Goal: Task Accomplishment & Management: Manage account settings

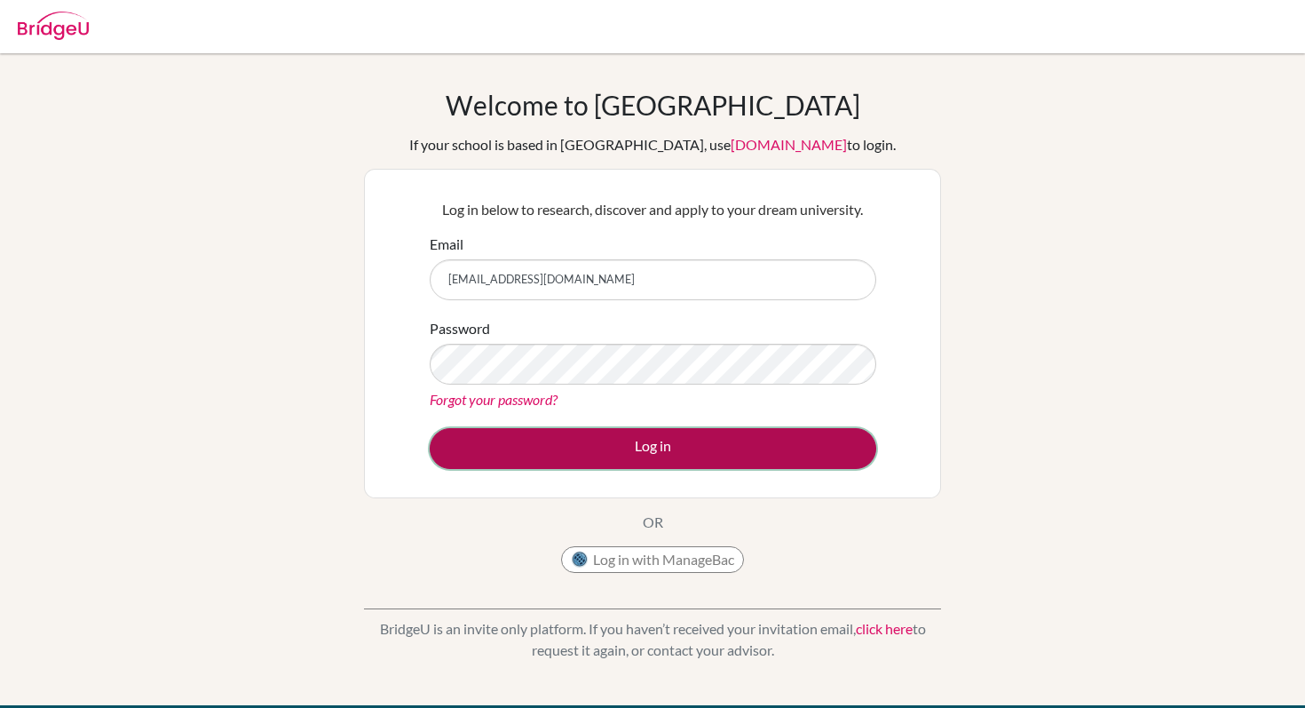
click at [647, 453] on button "Log in" at bounding box center [653, 448] width 447 height 41
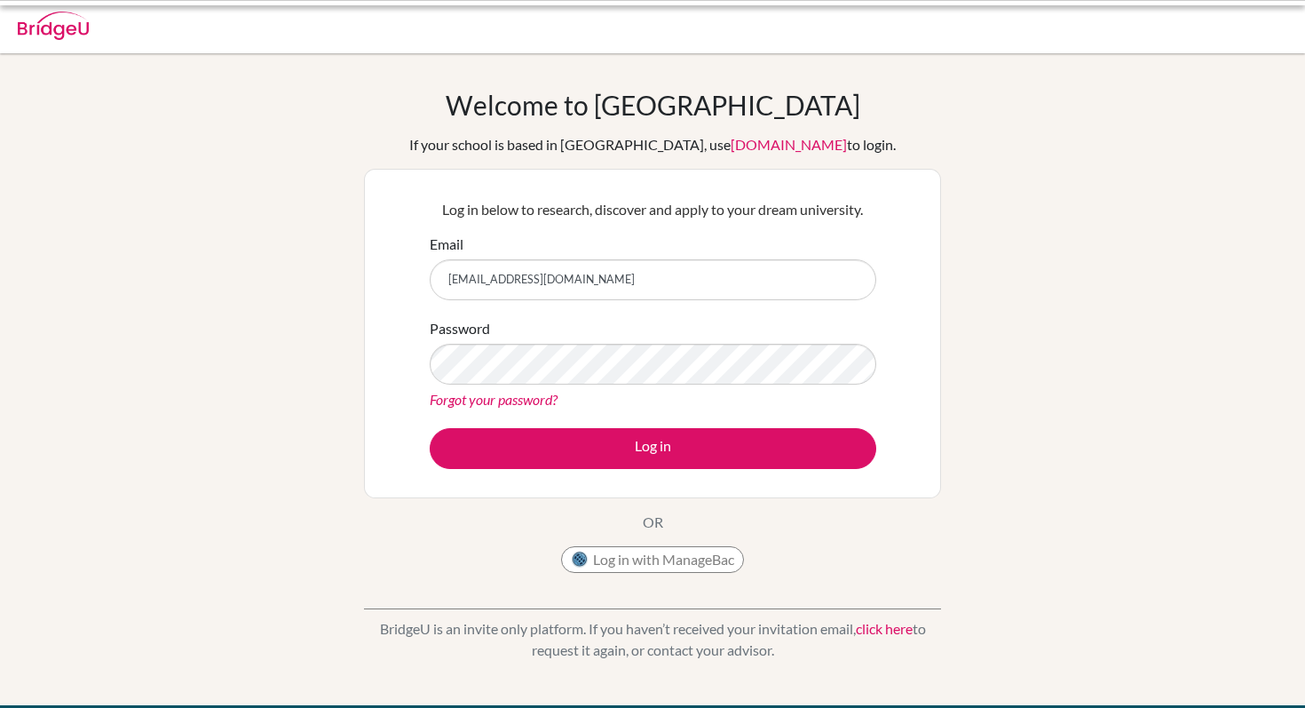
click at [536, 276] on input "s503223@asb.ac.th" at bounding box center [653, 279] width 447 height 41
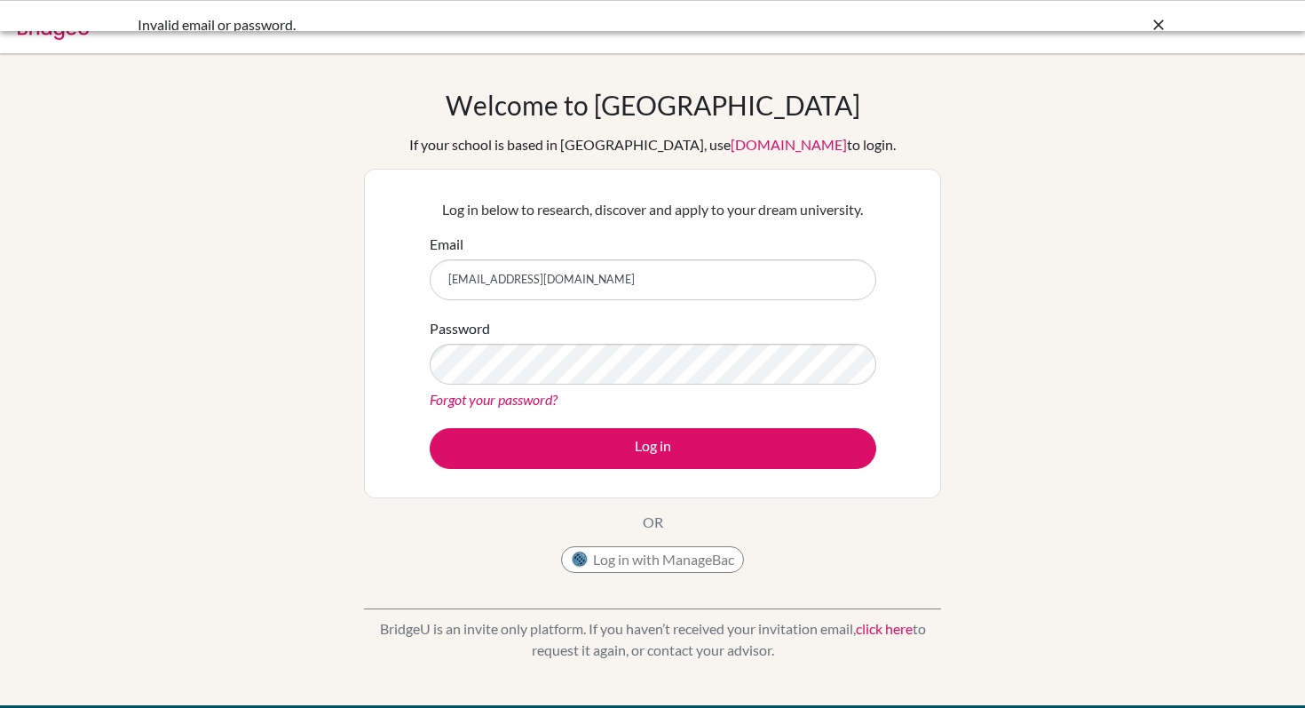
drag, startPoint x: 554, startPoint y: 276, endPoint x: 282, endPoint y: 274, distance: 272.6
click at [282, 274] on div "Welcome to BridgeU If your school is based in China, use app.bridge-u.com.cn to…" at bounding box center [652, 379] width 1305 height 581
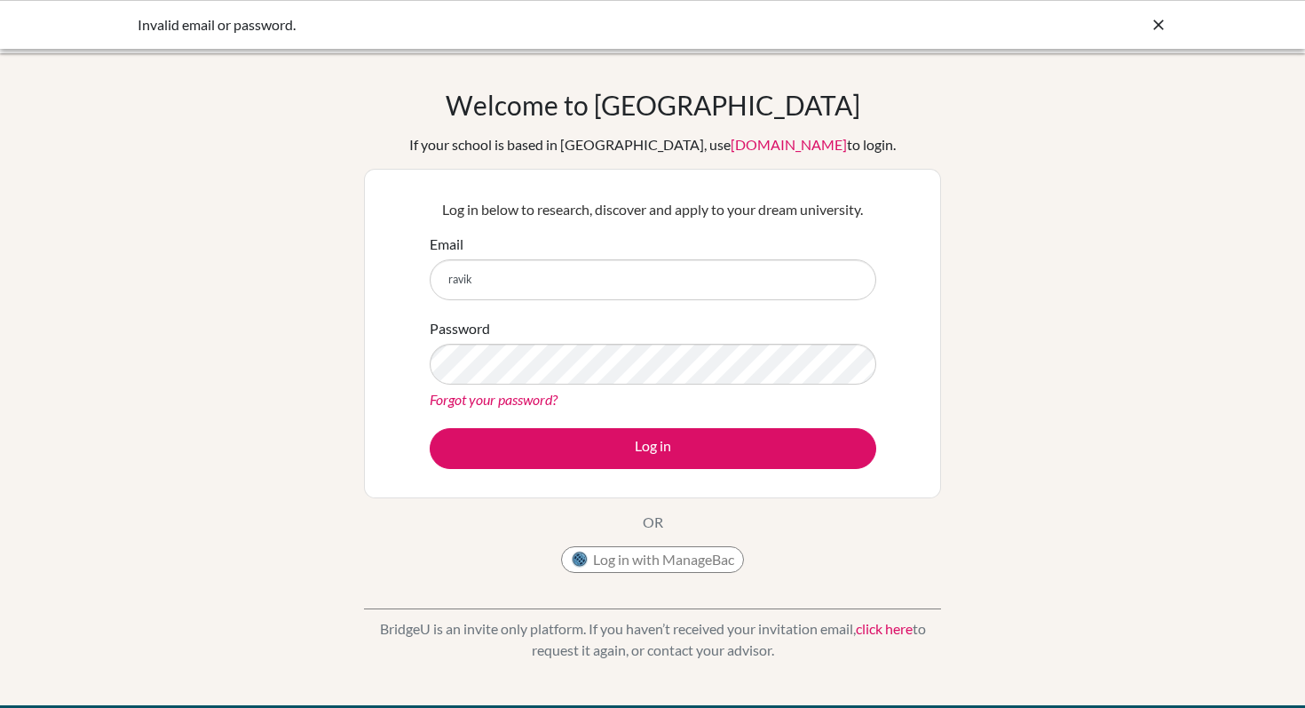
type input "[EMAIL_ADDRESS][DOMAIN_NAME]"
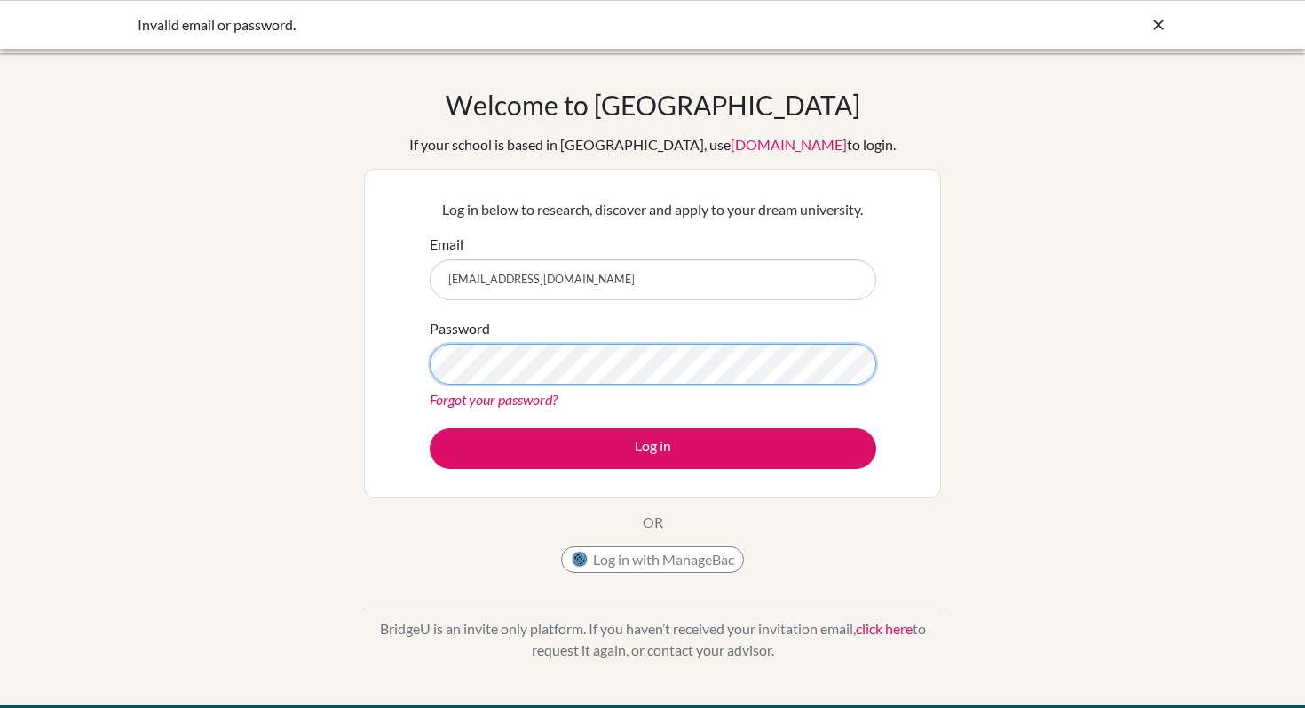
click at [422, 362] on div "Log in below to research, discover and apply to your dream university. Email ra…" at bounding box center [652, 333] width 469 height 292
click at [430, 428] on button "Log in" at bounding box center [653, 448] width 447 height 41
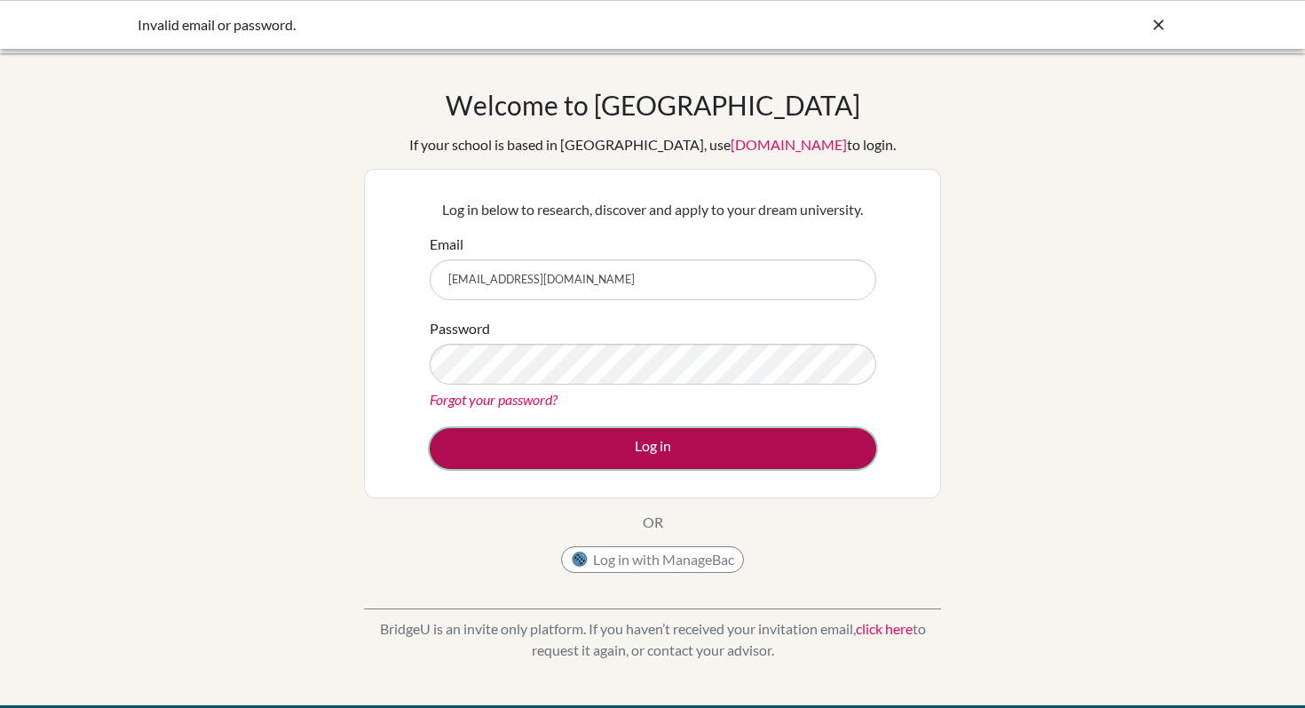
click at [827, 432] on button "Log in" at bounding box center [653, 448] width 447 height 41
click at [771, 445] on button "Log in" at bounding box center [653, 448] width 447 height 41
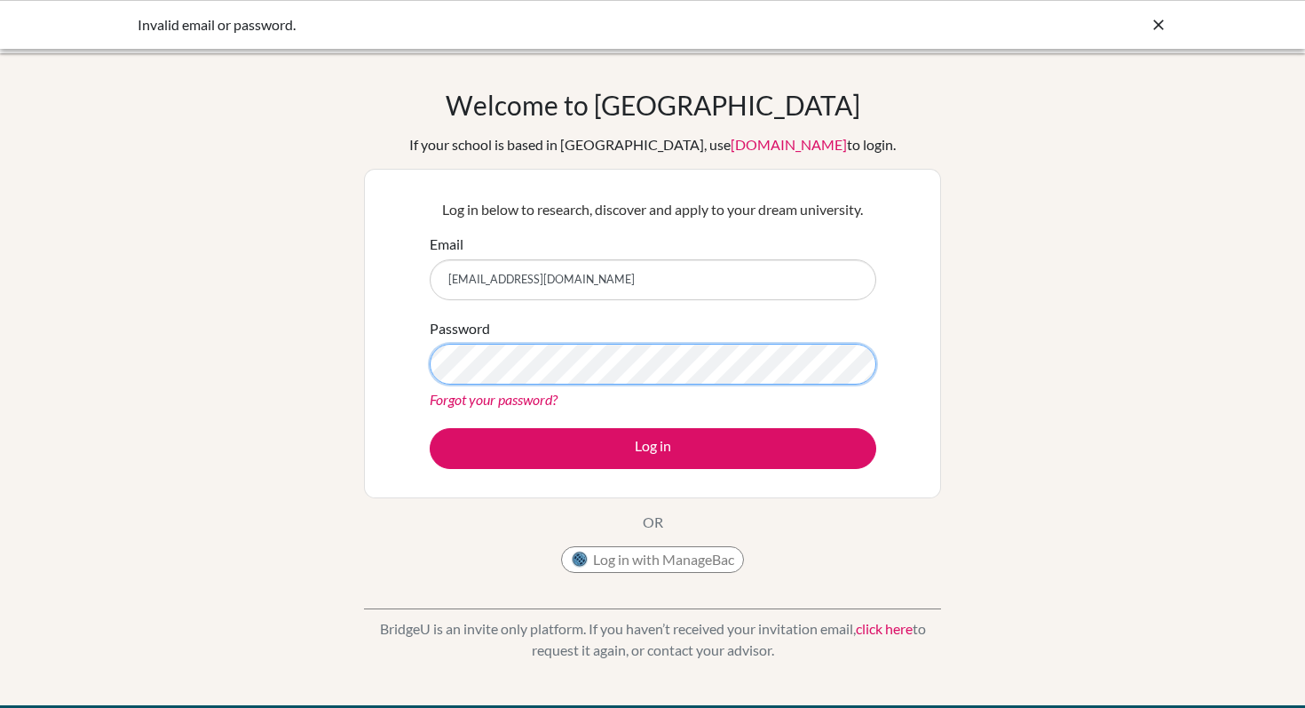
click at [430, 428] on button "Log in" at bounding box center [653, 448] width 447 height 41
click at [644, 392] on div "Forgot your password?" at bounding box center [653, 399] width 447 height 21
click at [638, 321] on div "Password Forgot your password?" at bounding box center [653, 364] width 447 height 92
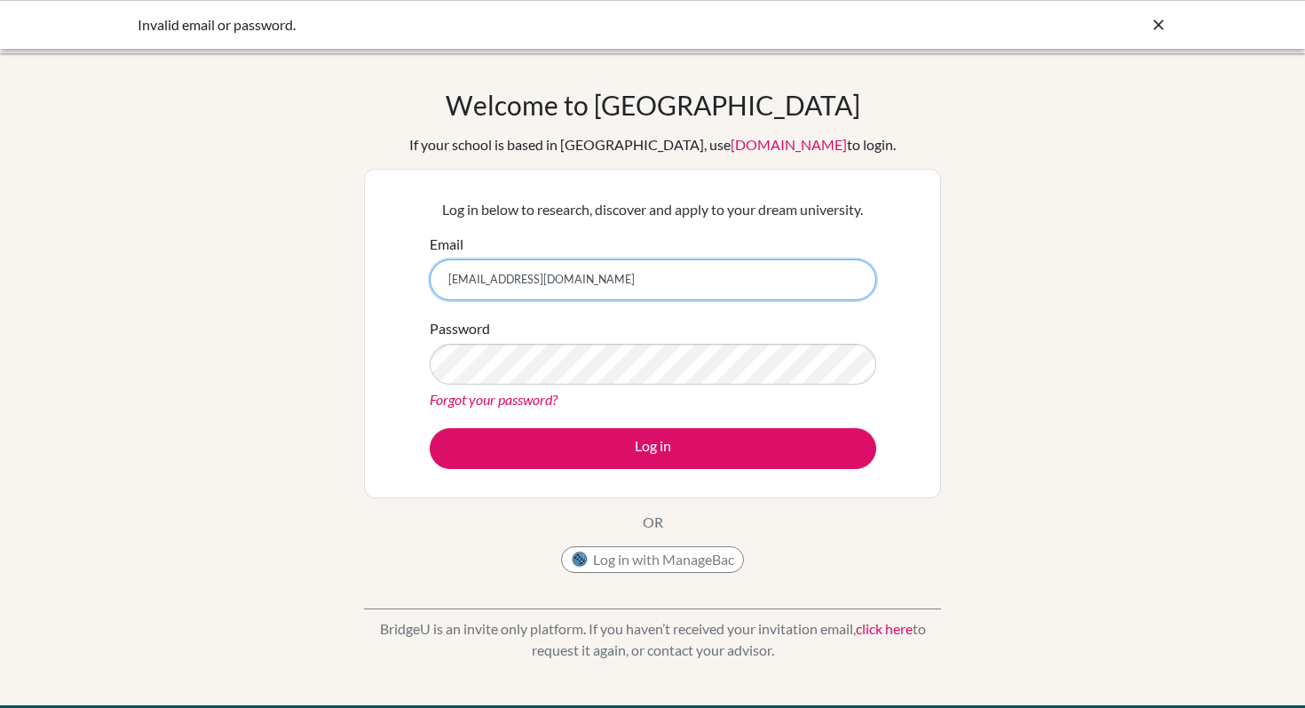
click at [623, 288] on input "[EMAIL_ADDRESS][DOMAIN_NAME]" at bounding box center [653, 279] width 447 height 41
drag, startPoint x: 644, startPoint y: 288, endPoint x: 192, endPoint y: 264, distance: 452.7
click at [194, 266] on div "Welcome to BridgeU If your school is based in China, use app.bridge-u.com.cn to…" at bounding box center [652, 379] width 1305 height 581
type input "[EMAIL_ADDRESS][DOMAIN_NAME]"
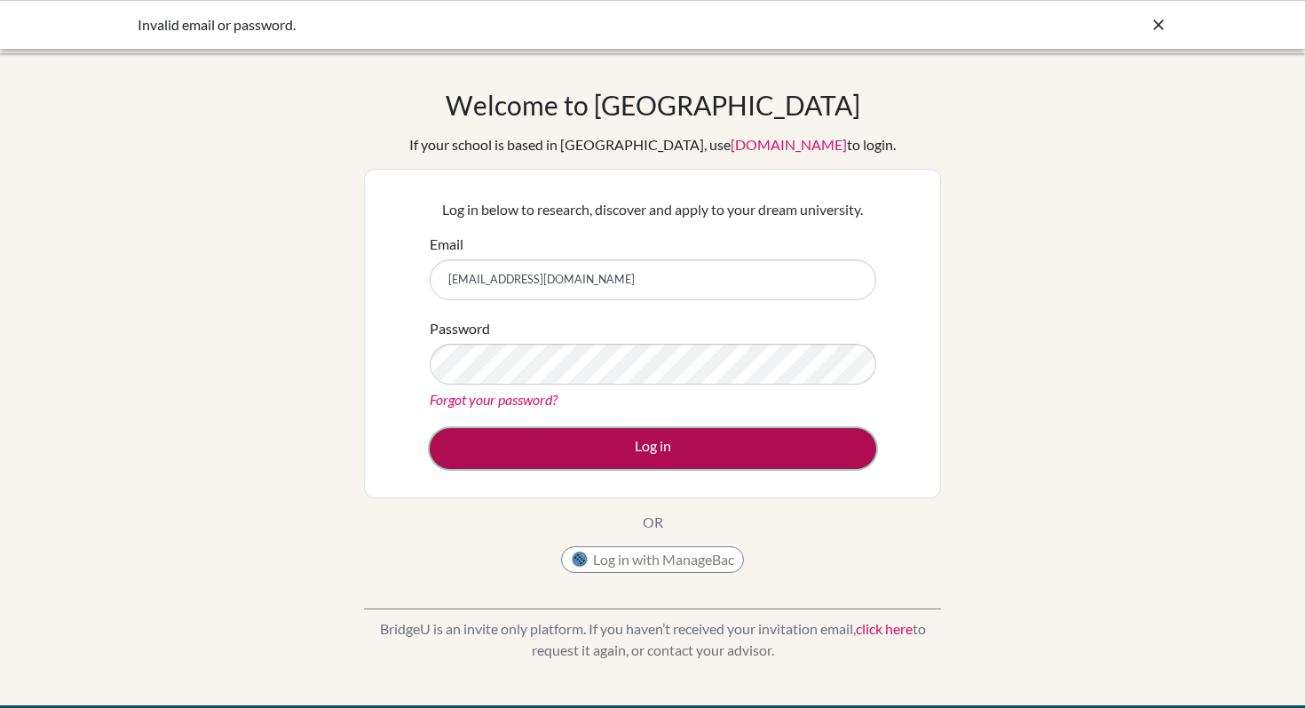
click at [564, 439] on button "Log in" at bounding box center [653, 448] width 447 height 41
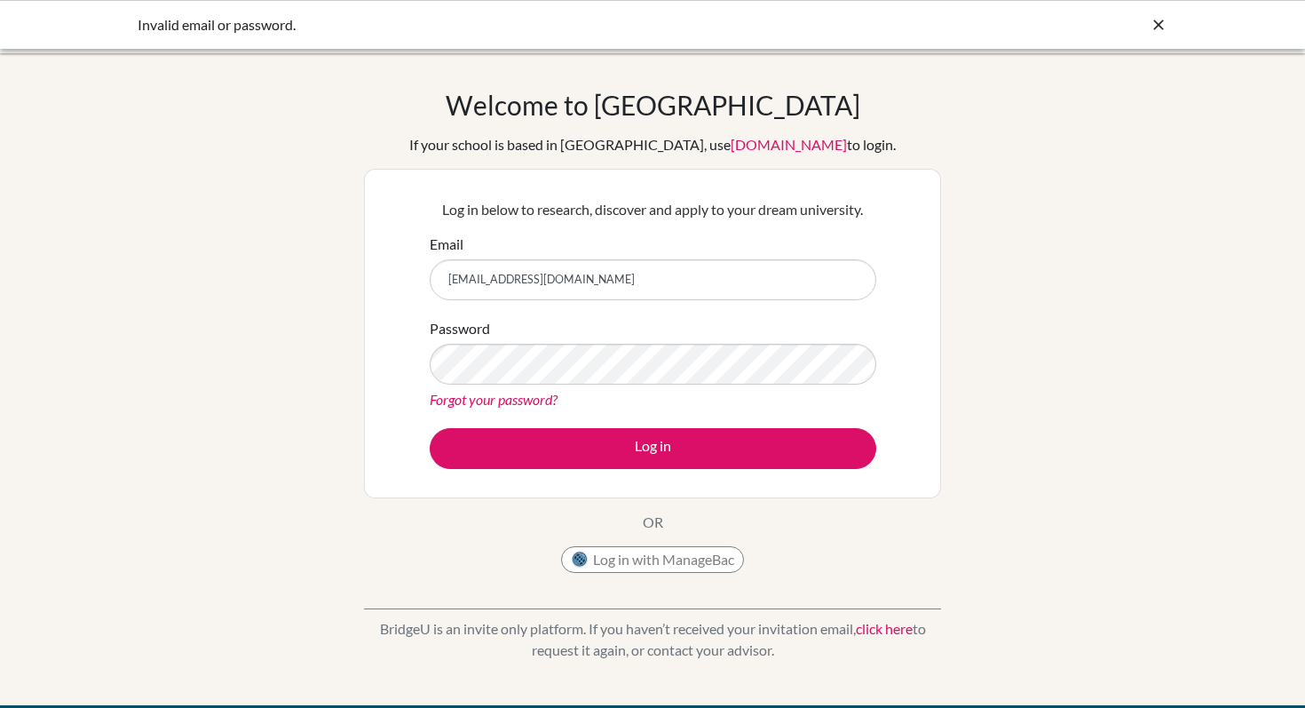
click at [516, 341] on div "Password Forgot your password?" at bounding box center [653, 364] width 447 height 92
click at [277, 353] on div "Welcome to [GEOGRAPHIC_DATA] If your school is based in [GEOGRAPHIC_DATA], use …" at bounding box center [652, 379] width 1305 height 581
click at [430, 428] on button "Log in" at bounding box center [653, 448] width 447 height 41
click at [544, 298] on input "[EMAIL_ADDRESS][DOMAIN_NAME]" at bounding box center [653, 279] width 447 height 41
drag, startPoint x: 561, startPoint y: 293, endPoint x: 275, endPoint y: 258, distance: 288.2
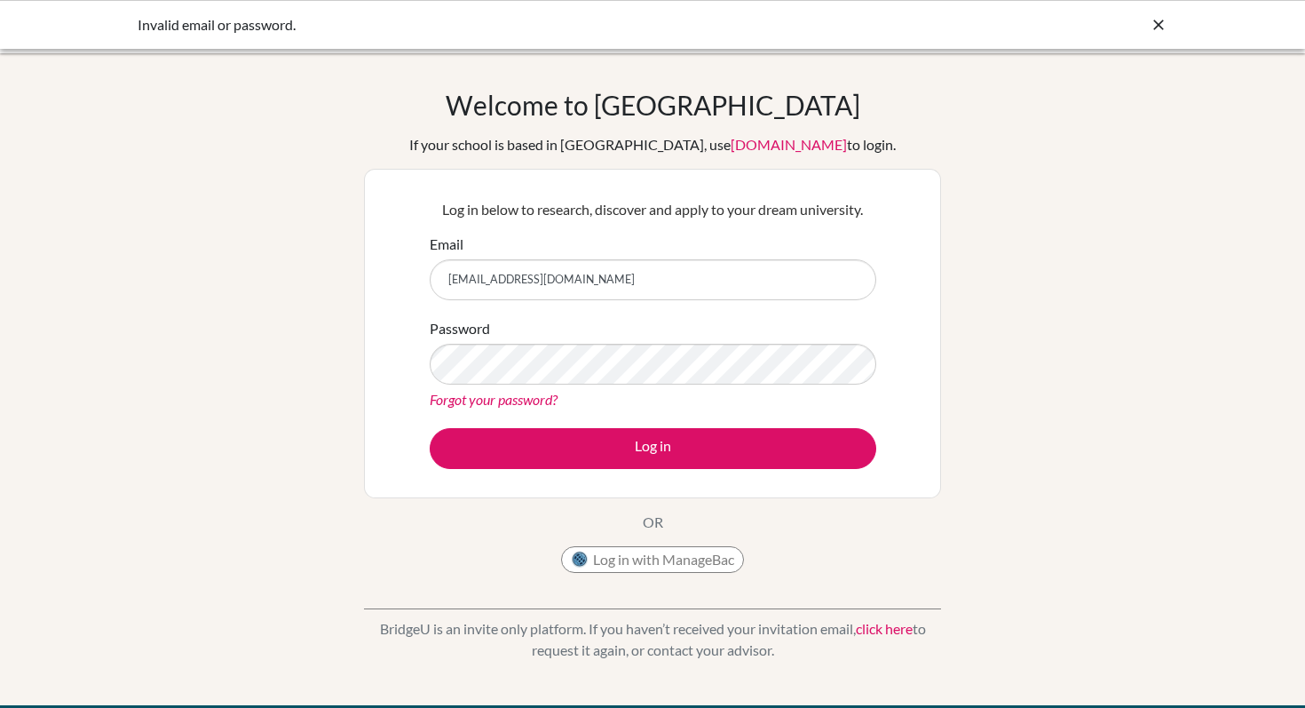
click at [275, 258] on div "Welcome to [GEOGRAPHIC_DATA] If your school is based in [GEOGRAPHIC_DATA], use …" at bounding box center [652, 379] width 1305 height 581
type input "[EMAIL_ADDRESS][DOMAIN_NAME]"
click at [333, 375] on div "Welcome to [GEOGRAPHIC_DATA] If your school is based in [GEOGRAPHIC_DATA], use …" at bounding box center [652, 379] width 1305 height 581
click at [430, 428] on button "Log in" at bounding box center [653, 448] width 447 height 41
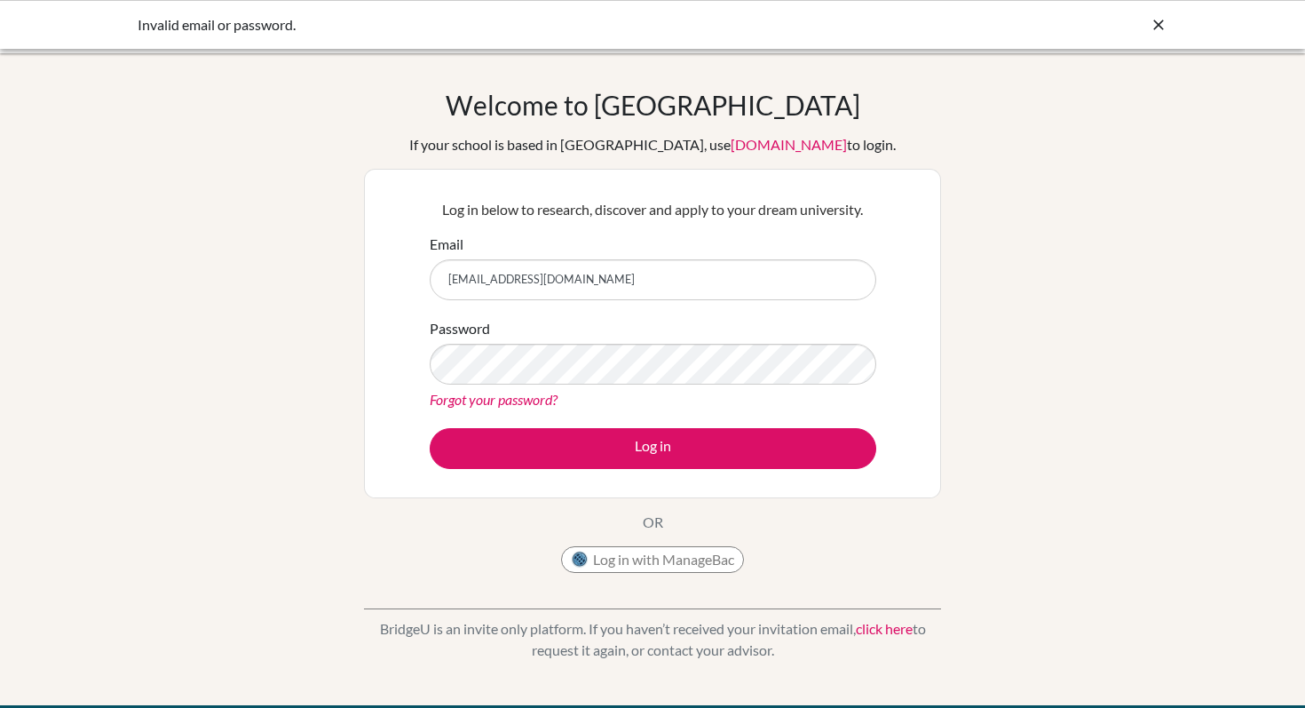
click at [540, 341] on div "Password Forgot your password?" at bounding box center [653, 364] width 447 height 92
click at [430, 428] on button "Log in" at bounding box center [653, 448] width 447 height 41
click at [542, 411] on form "Email [EMAIL_ADDRESS][DOMAIN_NAME] Password Forgot your password? Log in" at bounding box center [653, 351] width 447 height 235
click at [525, 400] on link "Forgot your password?" at bounding box center [494, 399] width 128 height 17
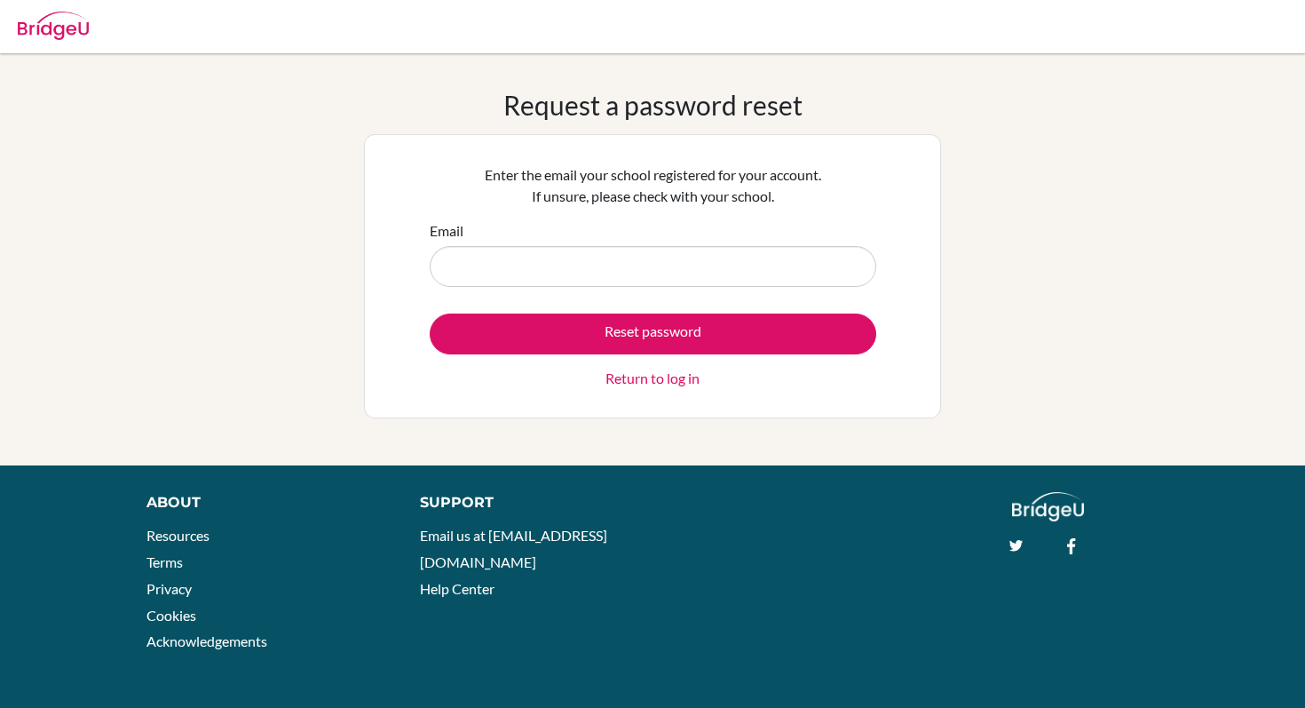
click at [530, 266] on input "Email" at bounding box center [653, 266] width 447 height 41
type input "[EMAIL_ADDRESS][DOMAIN_NAME]"
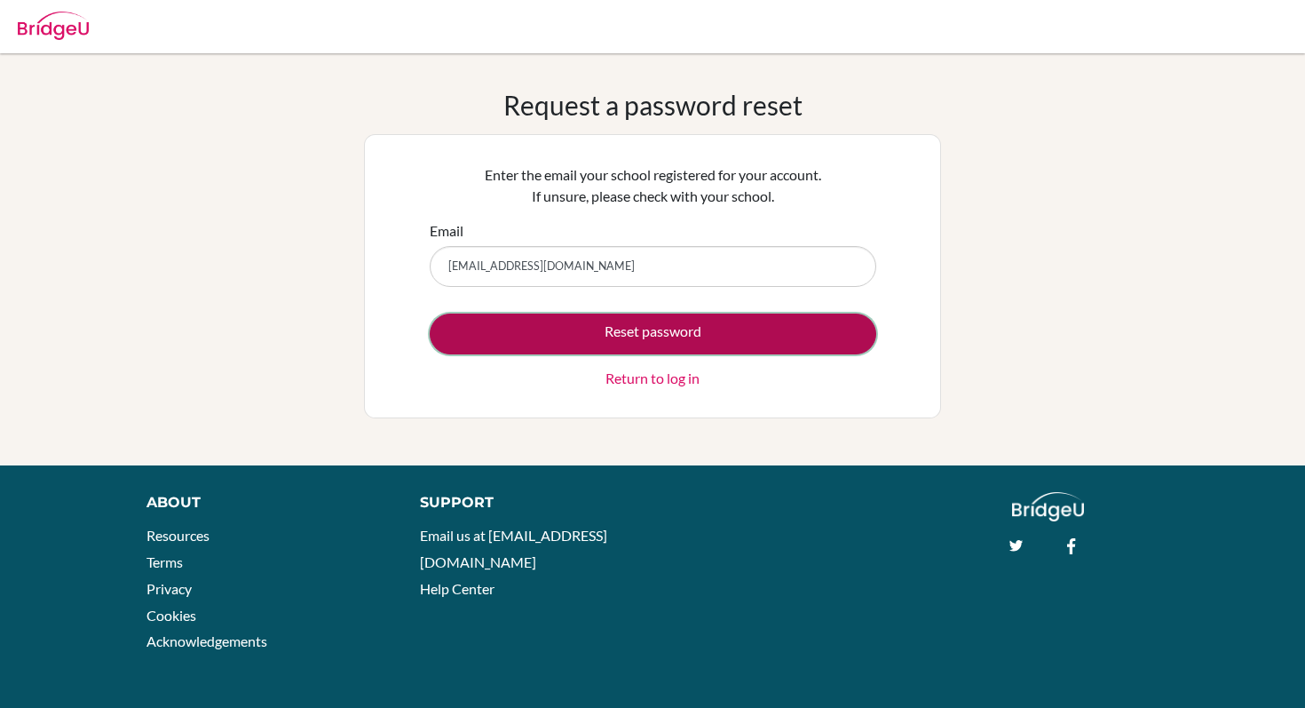
click at [668, 318] on button "Reset password" at bounding box center [653, 333] width 447 height 41
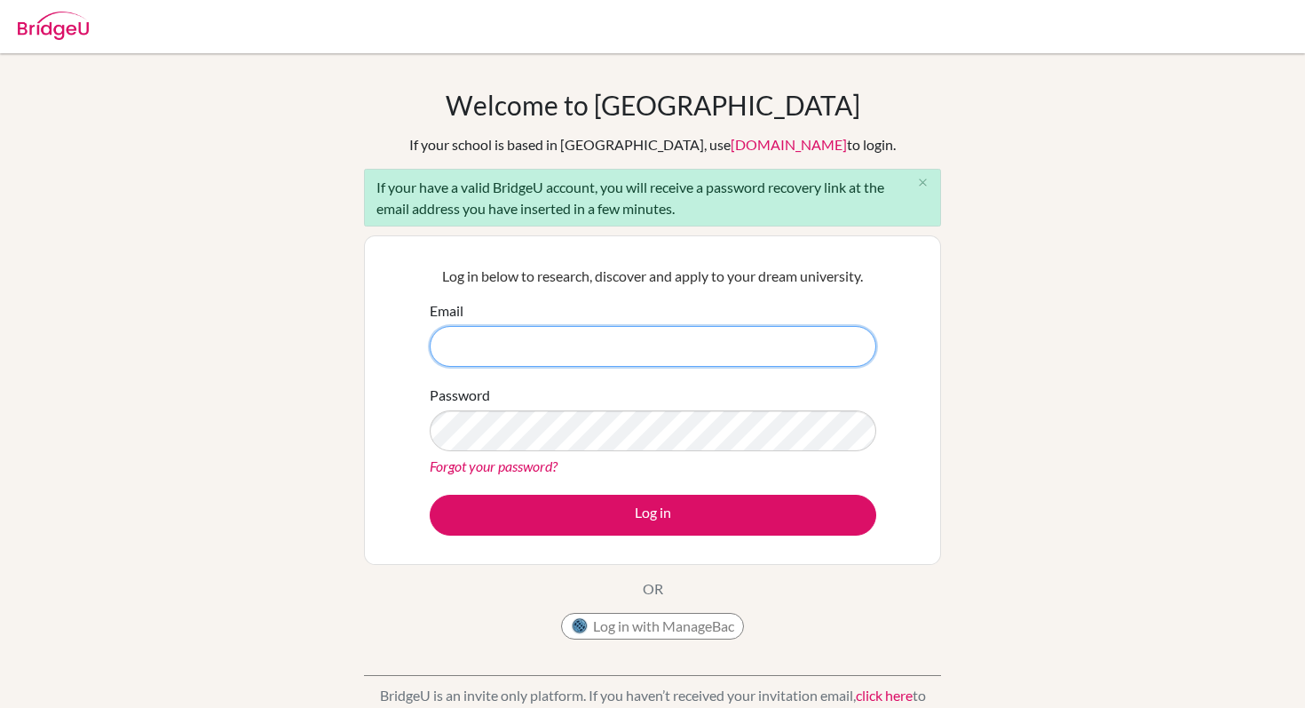
type input "[EMAIL_ADDRESS][DOMAIN_NAME]"
click at [595, 338] on input "[EMAIL_ADDRESS][DOMAIN_NAME]" at bounding box center [653, 346] width 447 height 41
drag, startPoint x: 599, startPoint y: 338, endPoint x: 362, endPoint y: 338, distance: 236.2
click at [362, 338] on div "Welcome to [GEOGRAPHIC_DATA] If your school is based in [GEOGRAPHIC_DATA], use …" at bounding box center [652, 412] width 1305 height 647
click at [505, 329] on input "[EMAIL_ADDRESS][DOMAIN_NAME]" at bounding box center [653, 346] width 447 height 41
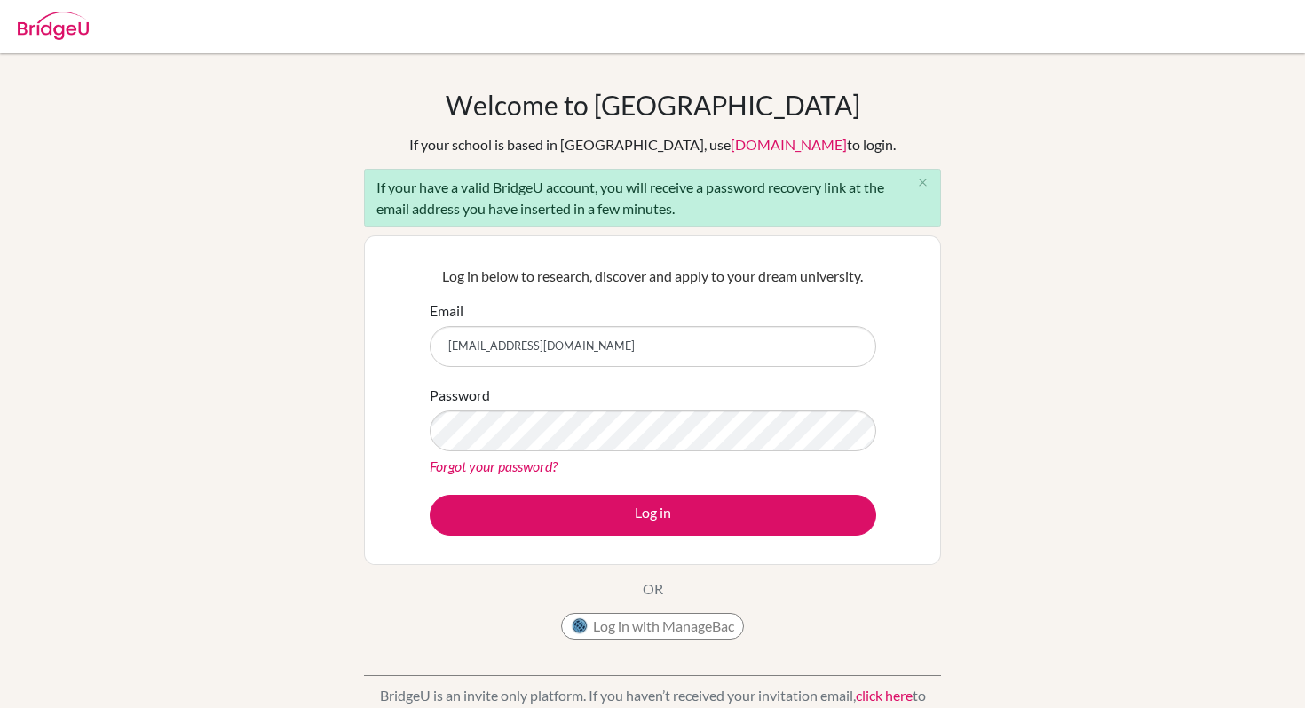
click at [505, 329] on input "[EMAIL_ADDRESS][DOMAIN_NAME]" at bounding box center [653, 346] width 447 height 41
type input "[EMAIL_ADDRESS][DOMAIN_NAME]"
click at [372, 436] on div "Log in below to research, discover and apply to your dream university. Email [E…" at bounding box center [652, 399] width 577 height 329
click at [482, 464] on link "Forgot your password?" at bounding box center [494, 465] width 128 height 17
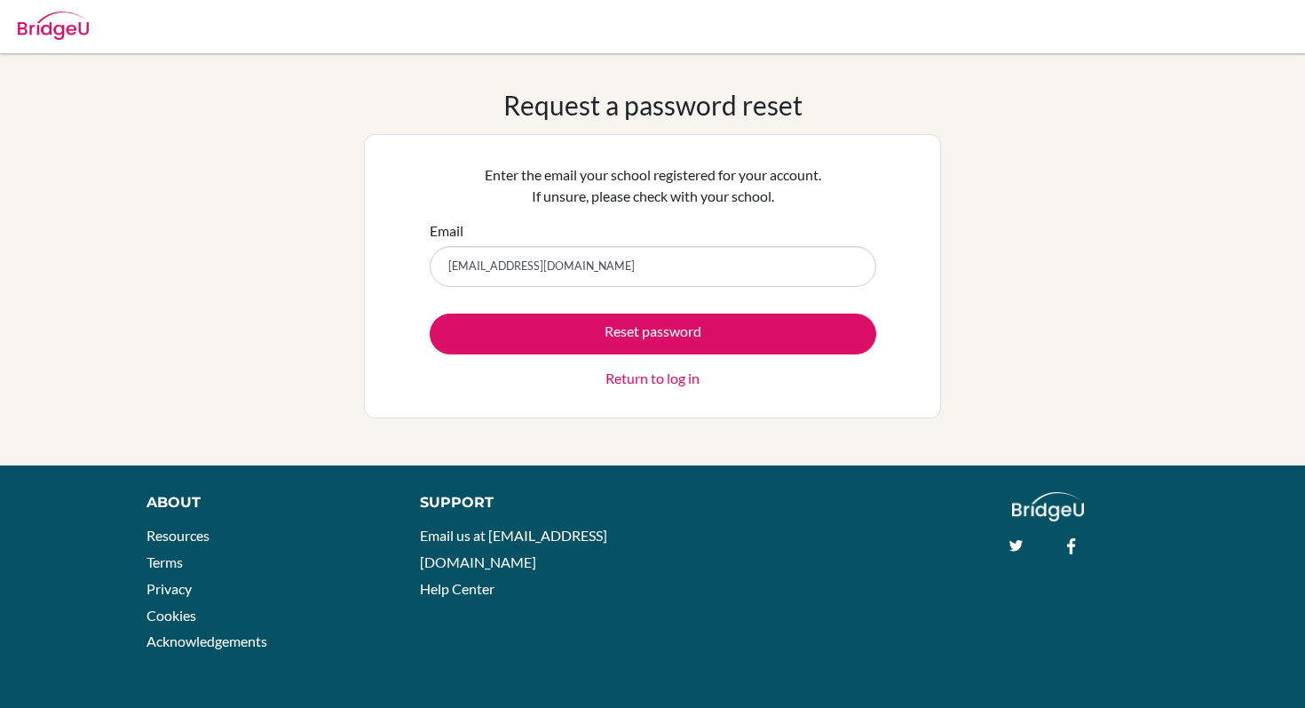
type input "[EMAIL_ADDRESS][DOMAIN_NAME]"
click at [430, 313] on button "Reset password" at bounding box center [653, 333] width 447 height 41
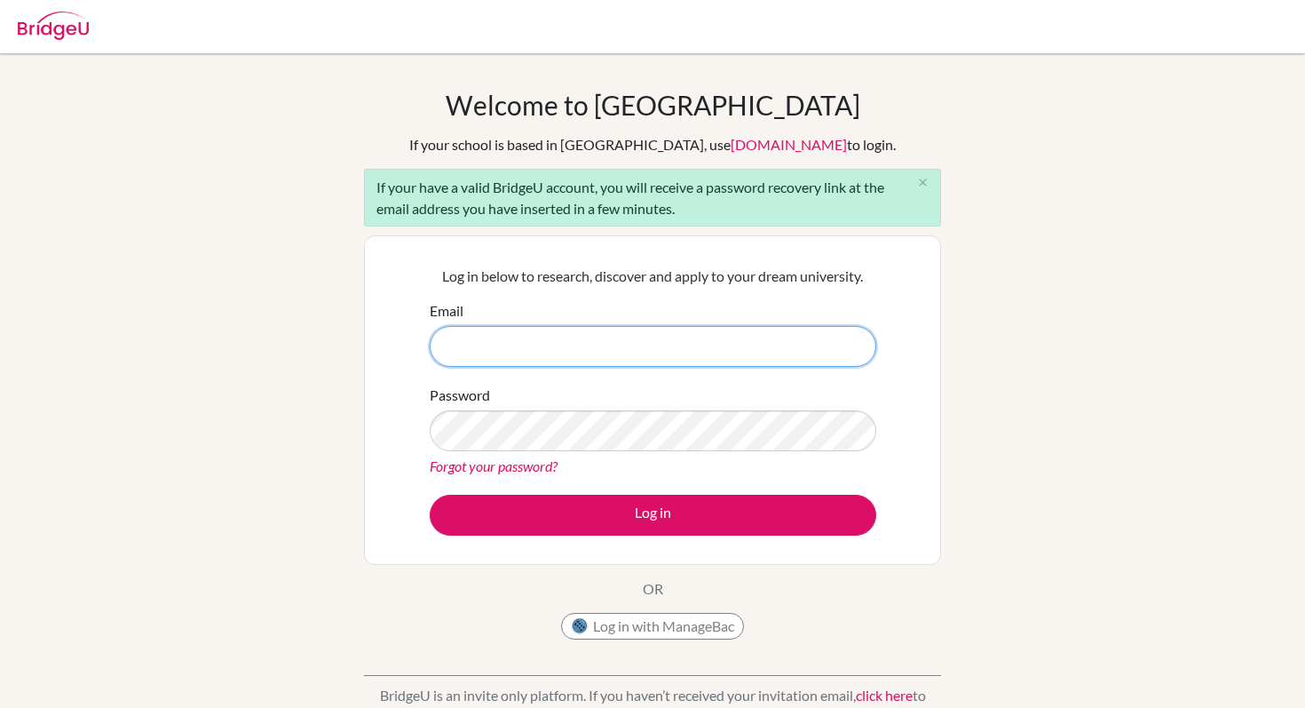
type input "[EMAIL_ADDRESS][DOMAIN_NAME]"
click at [626, 345] on input "[EMAIL_ADDRESS][DOMAIN_NAME]" at bounding box center [653, 346] width 447 height 41
drag, startPoint x: 626, startPoint y: 345, endPoint x: 343, endPoint y: 333, distance: 283.5
click at [343, 333] on div "Welcome to [GEOGRAPHIC_DATA] If your school is based in [GEOGRAPHIC_DATA], use …" at bounding box center [652, 412] width 1305 height 647
type input "[EMAIL_ADDRESS][DOMAIN_NAME]"
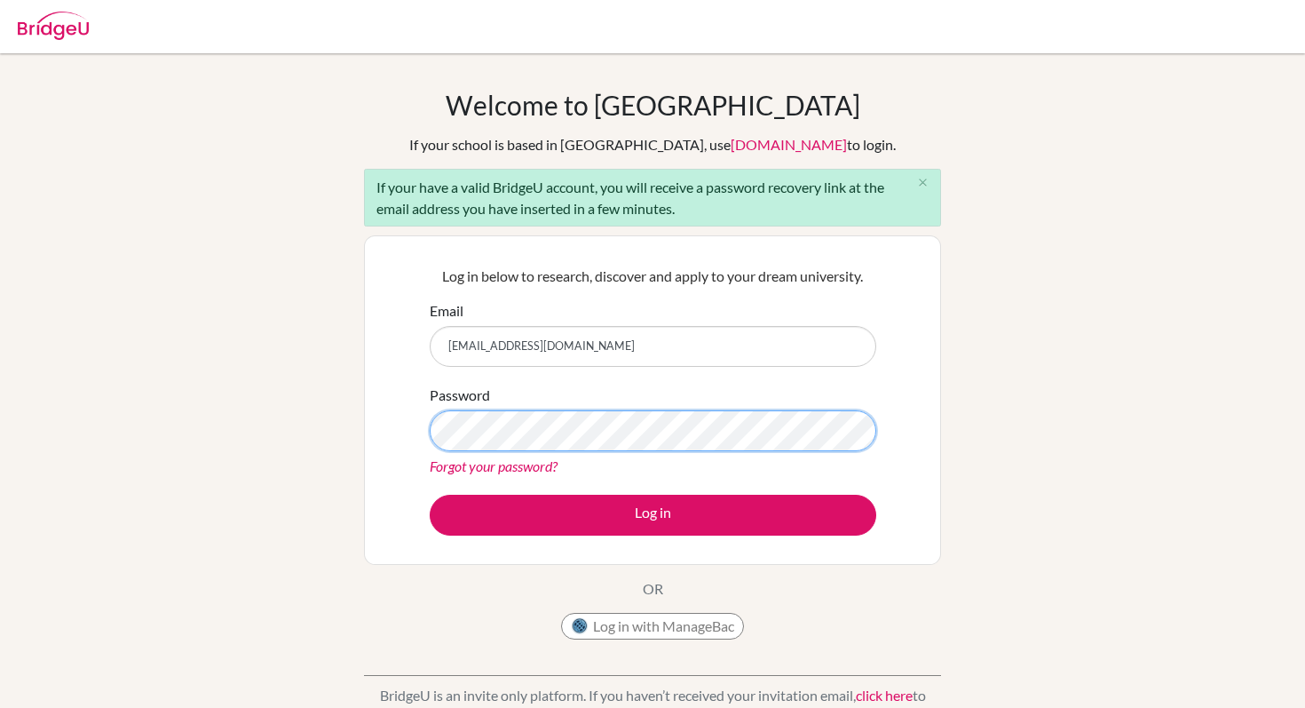
click at [384, 430] on div "Log in below to research, discover and apply to your dream university. Email [E…" at bounding box center [652, 399] width 577 height 329
click at [430, 495] on button "Log in" at bounding box center [653, 515] width 447 height 41
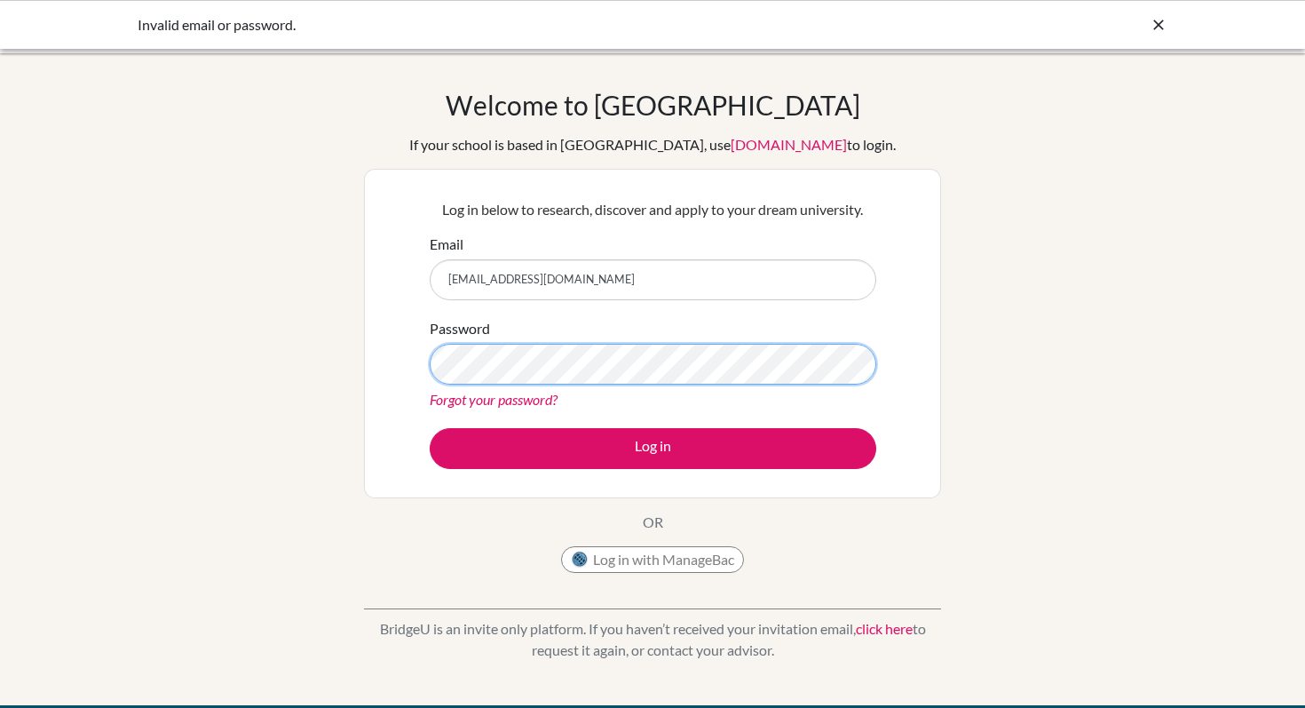
click at [430, 428] on button "Log in" at bounding box center [653, 448] width 447 height 41
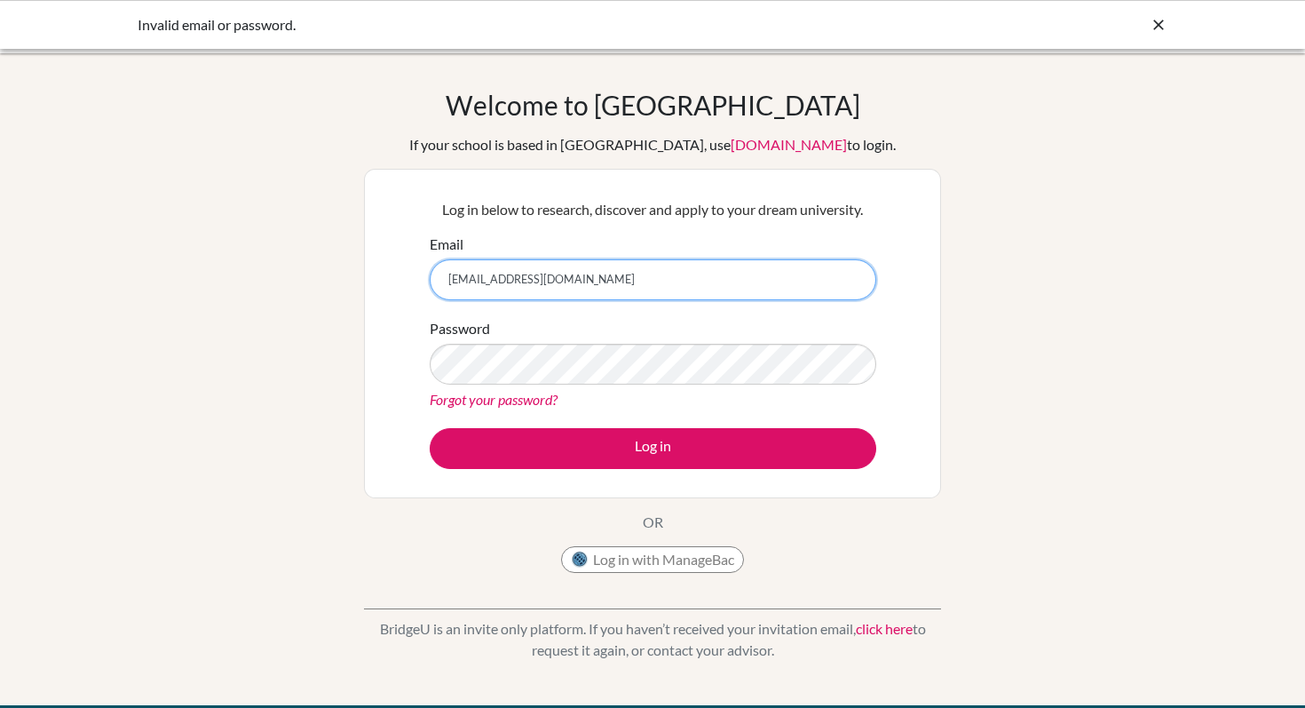
click at [585, 287] on input "[EMAIL_ADDRESS][DOMAIN_NAME]" at bounding box center [653, 279] width 447 height 41
click at [624, 287] on input "[EMAIL_ADDRESS][DOMAIN_NAME]" at bounding box center [653, 279] width 447 height 41
click at [463, 398] on link "Forgot your password?" at bounding box center [494, 399] width 128 height 17
click at [574, 341] on div "Password Forgot your password?" at bounding box center [653, 364] width 447 height 92
click at [474, 391] on link "Forgot your password?" at bounding box center [494, 399] width 128 height 17
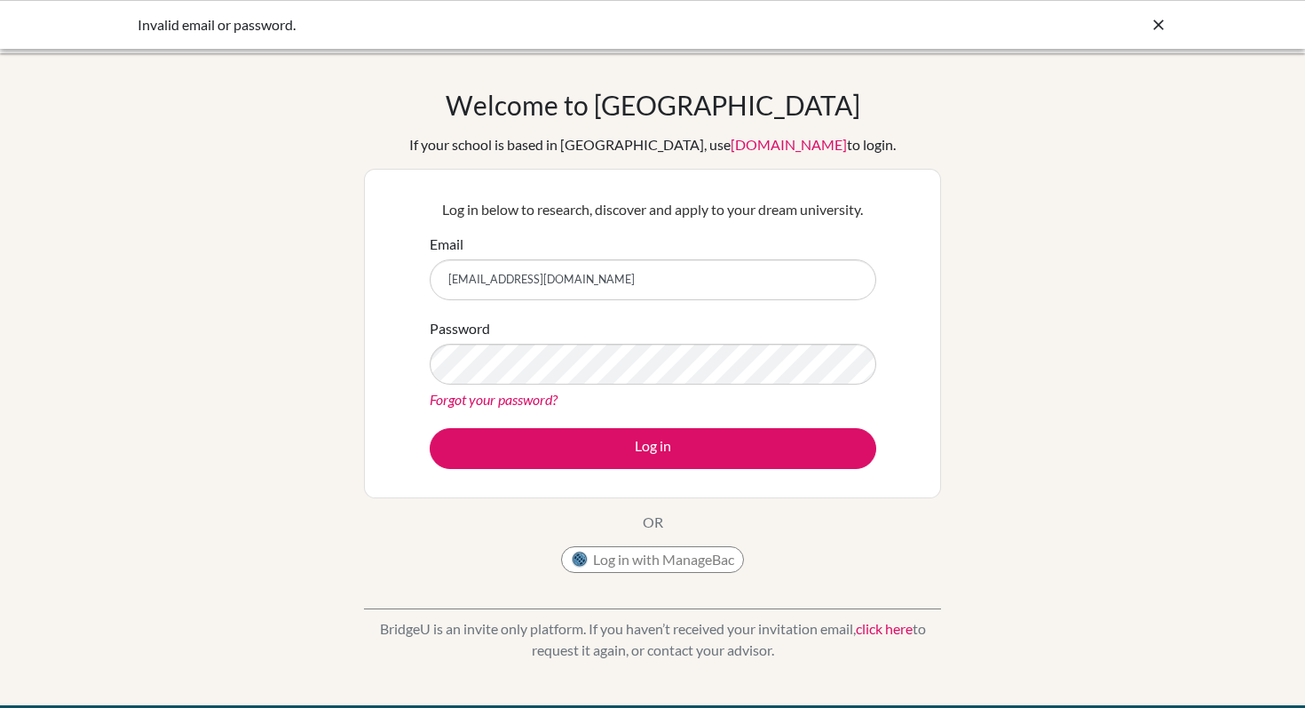
click at [517, 391] on link "Forgot your password?" at bounding box center [494, 399] width 128 height 17
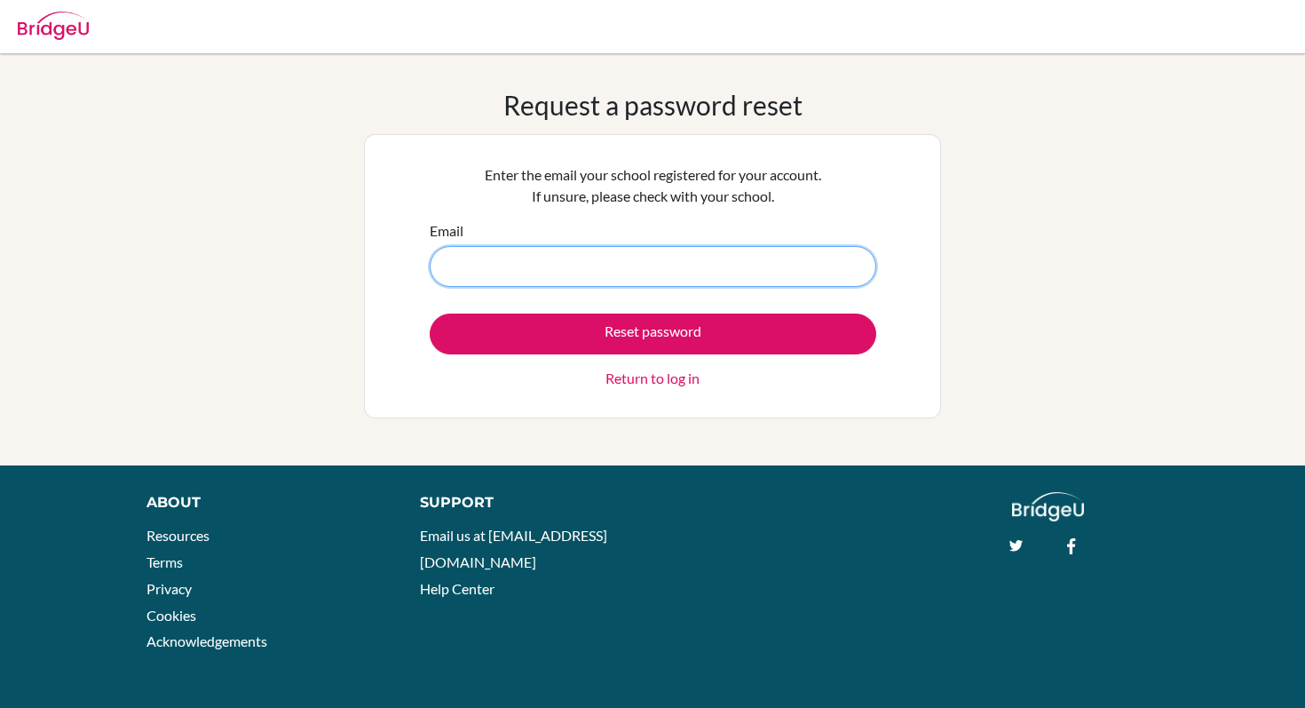
click at [458, 274] on input "Email" at bounding box center [653, 266] width 447 height 41
type input "R"
type input "พ"
type input "[EMAIL_ADDRESS][DOMAIN_NAME]"
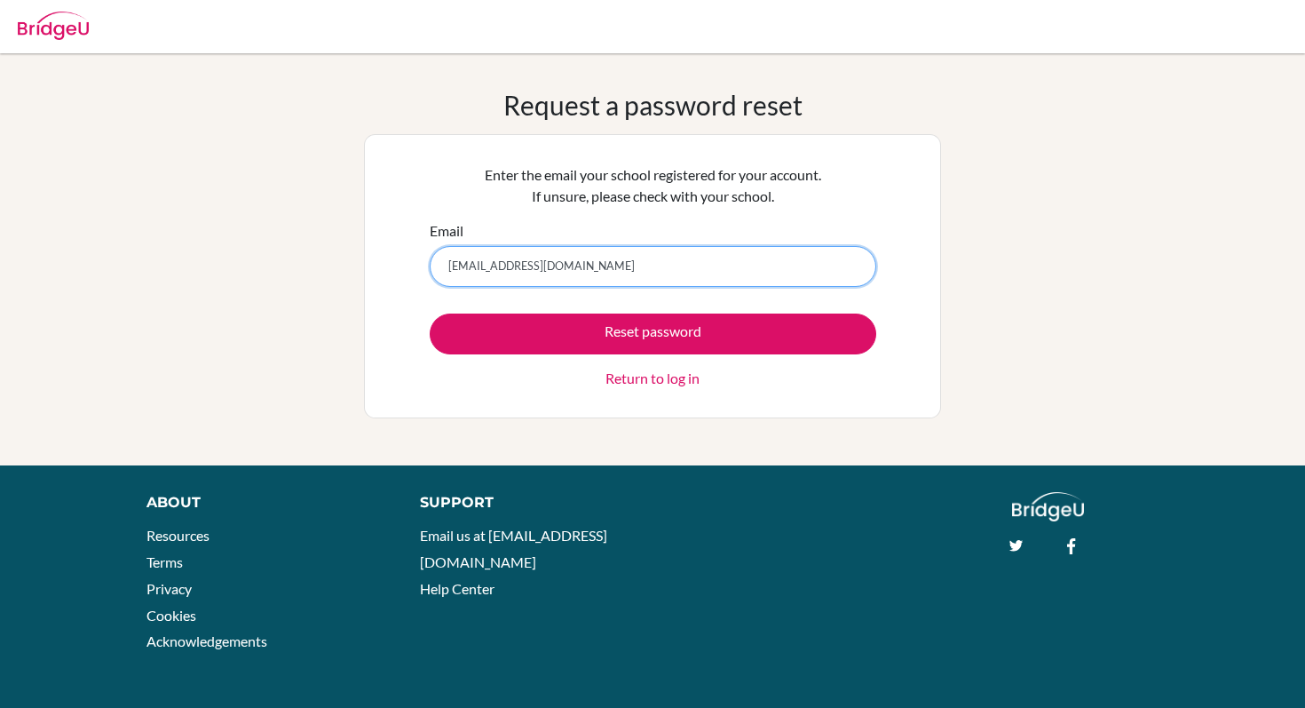
click at [430, 313] on button "Reset password" at bounding box center [653, 333] width 447 height 41
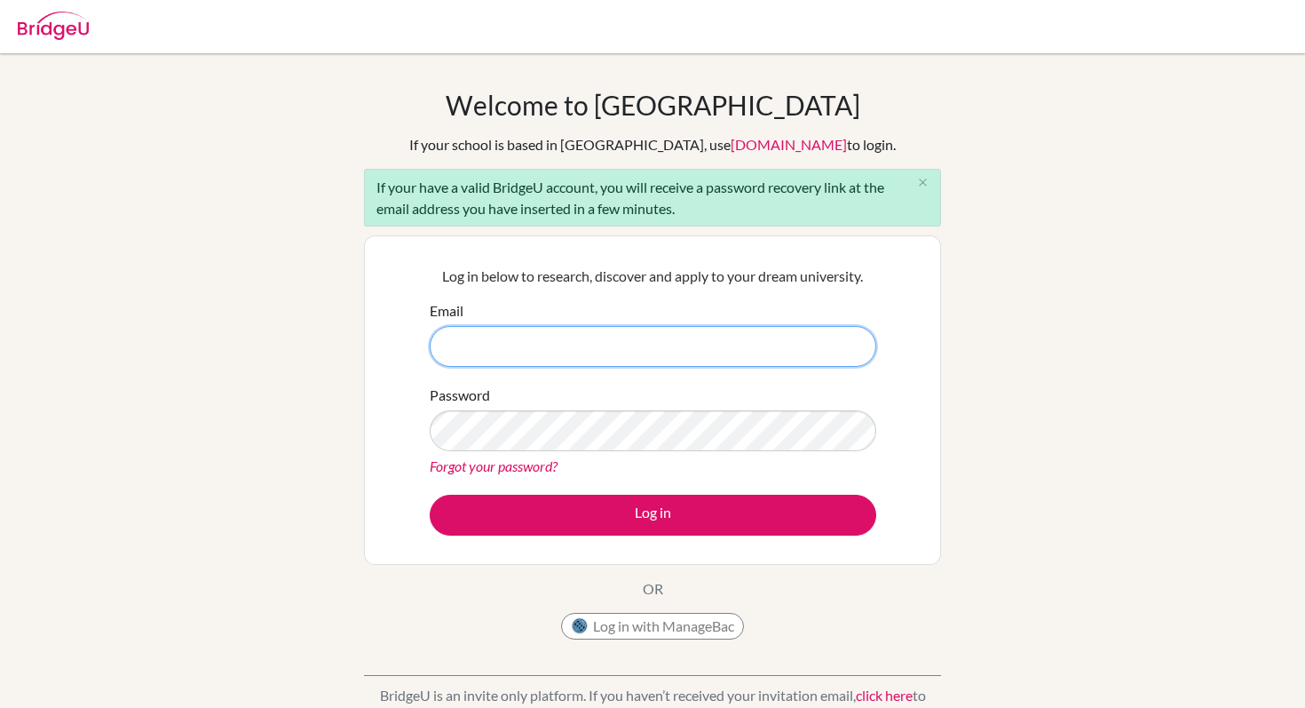
type input "s503223@asb.ac.th"
click at [607, 360] on input "s503223@asb.ac.th" at bounding box center [653, 346] width 447 height 41
drag, startPoint x: 626, startPoint y: 358, endPoint x: 322, endPoint y: 347, distance: 303.9
click at [322, 347] on div "Welcome to BridgeU If your school is based in China, use app.bridge-u.com.cn to…" at bounding box center [652, 412] width 1305 height 647
type input "ravikarndechkerd@gmail.com"
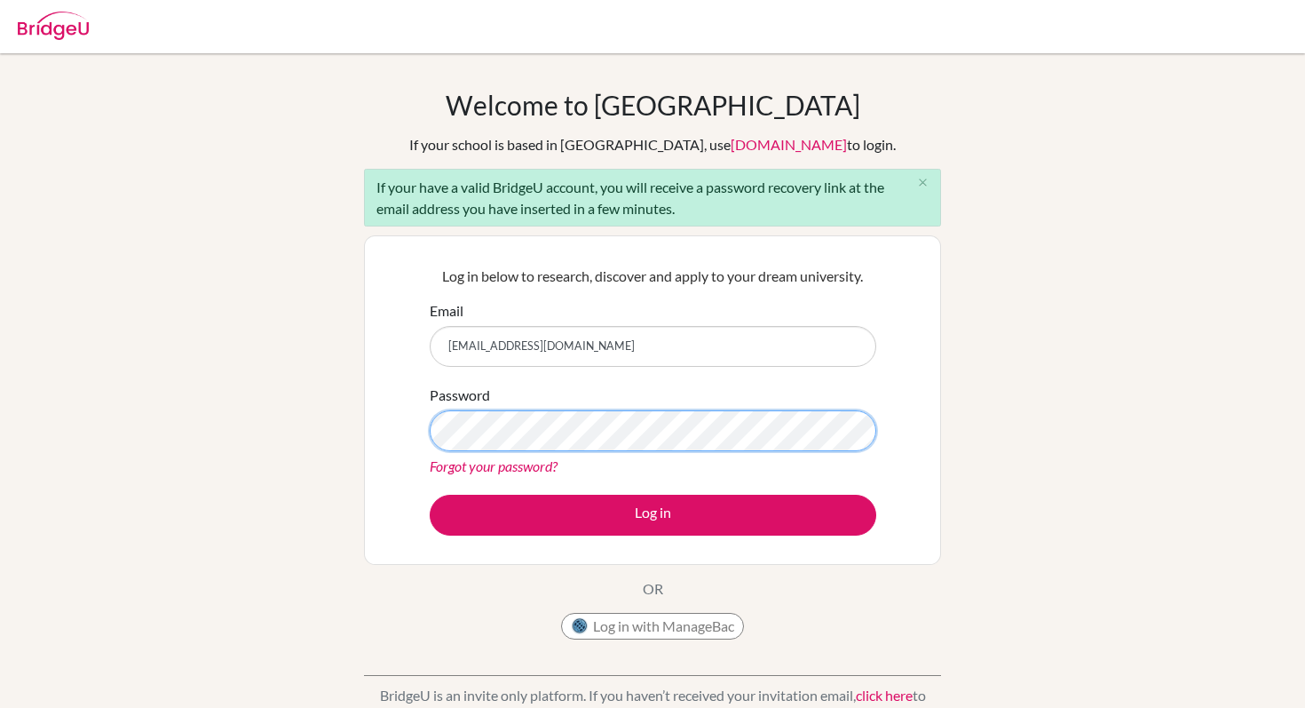
click at [300, 420] on div "Welcome to BridgeU If your school is based in China, use app.bridge-u.com.cn to…" at bounding box center [652, 412] width 1305 height 647
click at [244, 383] on div "Welcome to BridgeU If your school is based in China, use app.bridge-u.com.cn to…" at bounding box center [652, 412] width 1305 height 647
click at [430, 495] on button "Log in" at bounding box center [653, 515] width 447 height 41
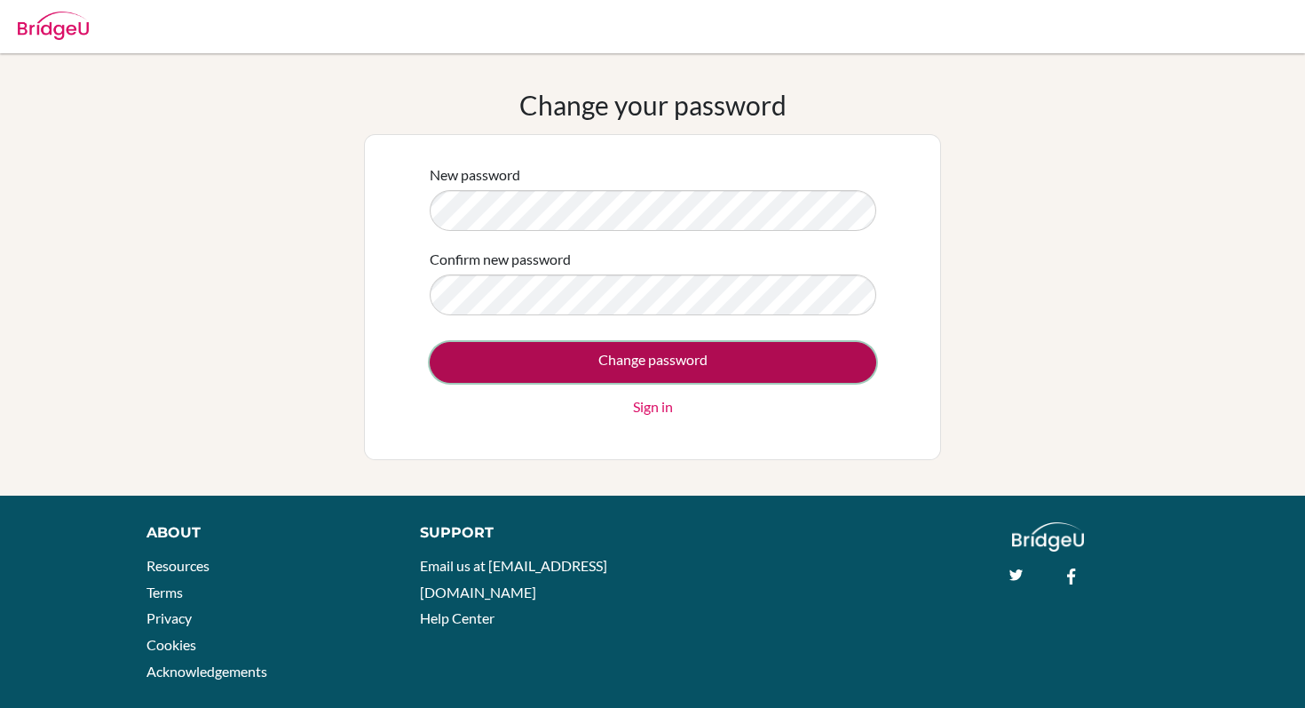
click at [813, 357] on input "Change password" at bounding box center [653, 362] width 447 height 41
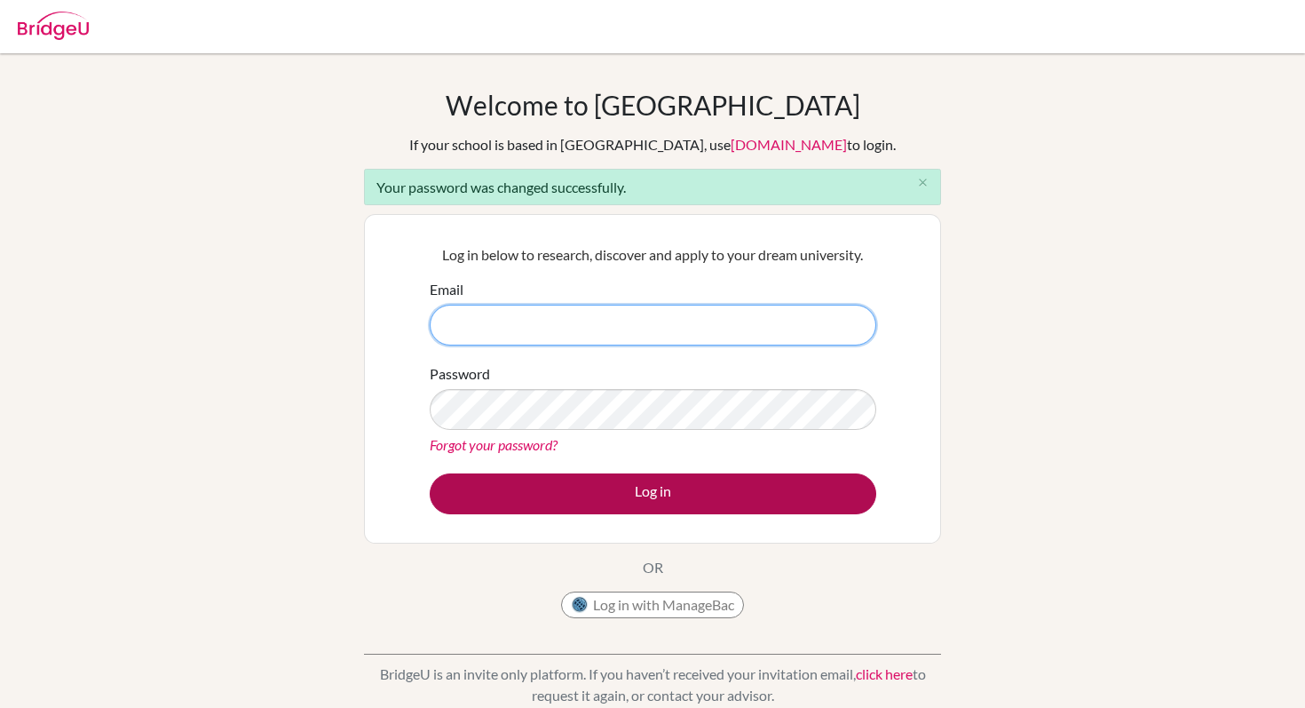
type input "[EMAIL_ADDRESS][DOMAIN_NAME]"
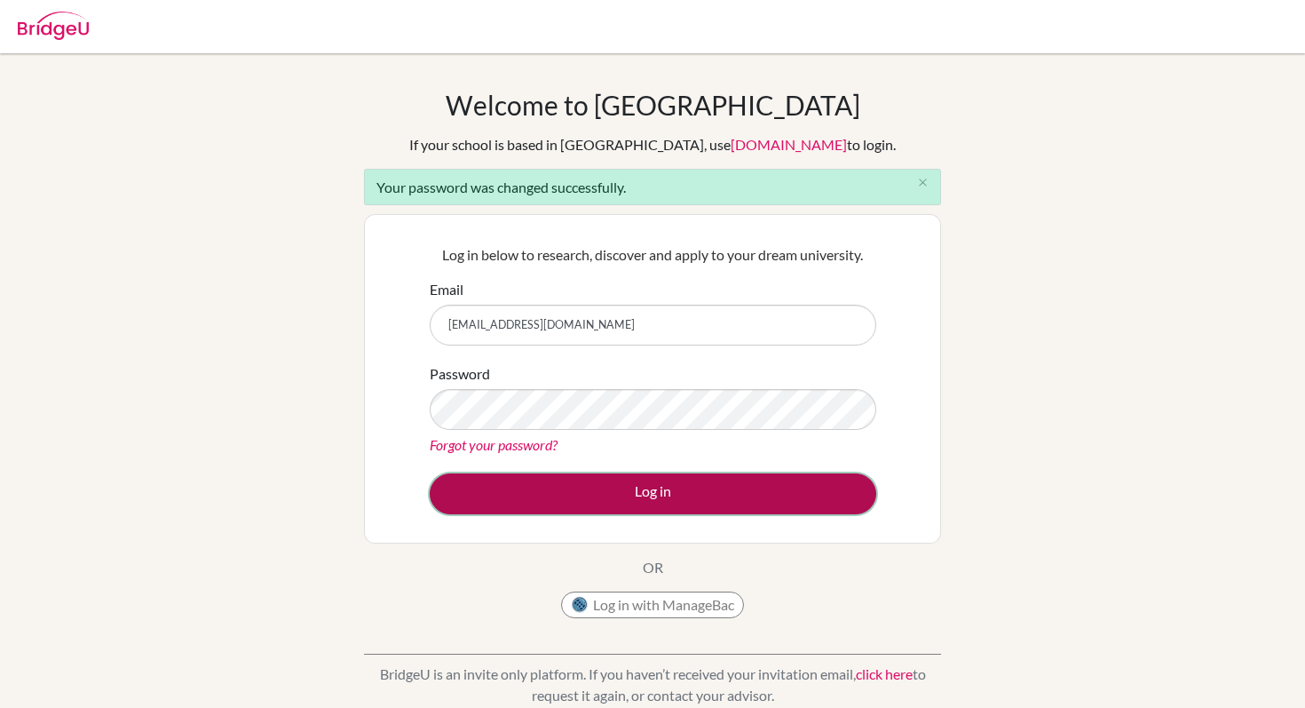
click at [694, 496] on button "Log in" at bounding box center [653, 493] width 447 height 41
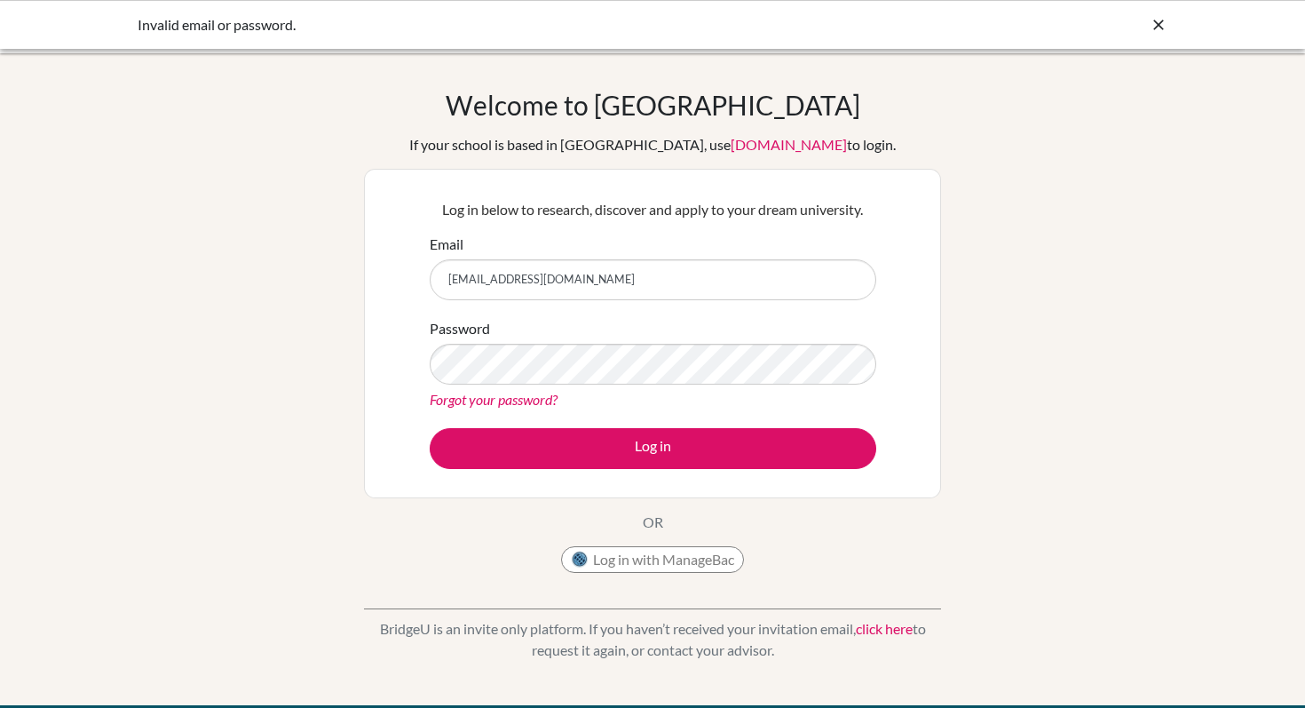
click at [597, 395] on div "Forgot your password?" at bounding box center [653, 399] width 447 height 21
click at [298, 371] on div "Welcome to BridgeU If your school is based in China, use app.bridge-u.com.cn to…" at bounding box center [652, 379] width 1305 height 581
click at [430, 428] on button "Log in" at bounding box center [653, 448] width 447 height 41
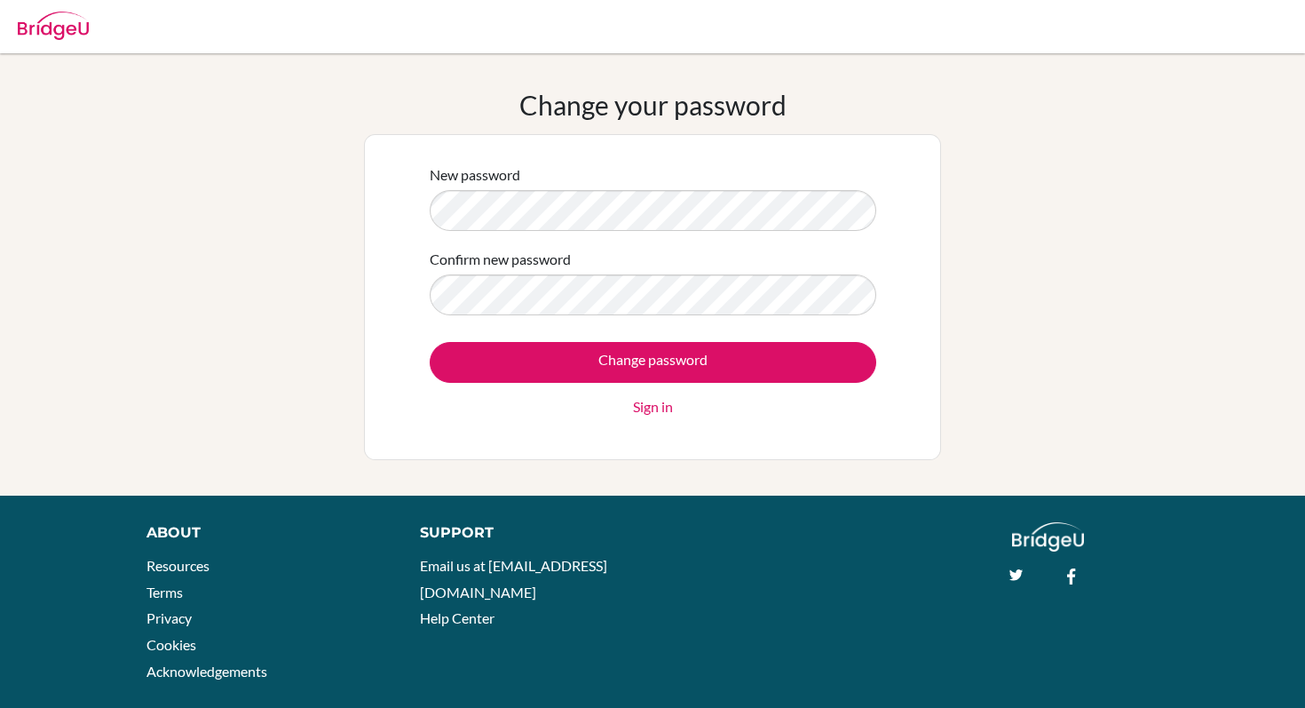
click at [395, 194] on div "New password Confirm new password Change password Sign in" at bounding box center [652, 297] width 577 height 326
click at [397, 201] on div "New password Confirm new password Change password Sign in" at bounding box center [652, 297] width 577 height 326
click at [430, 342] on input "Change password" at bounding box center [653, 362] width 447 height 41
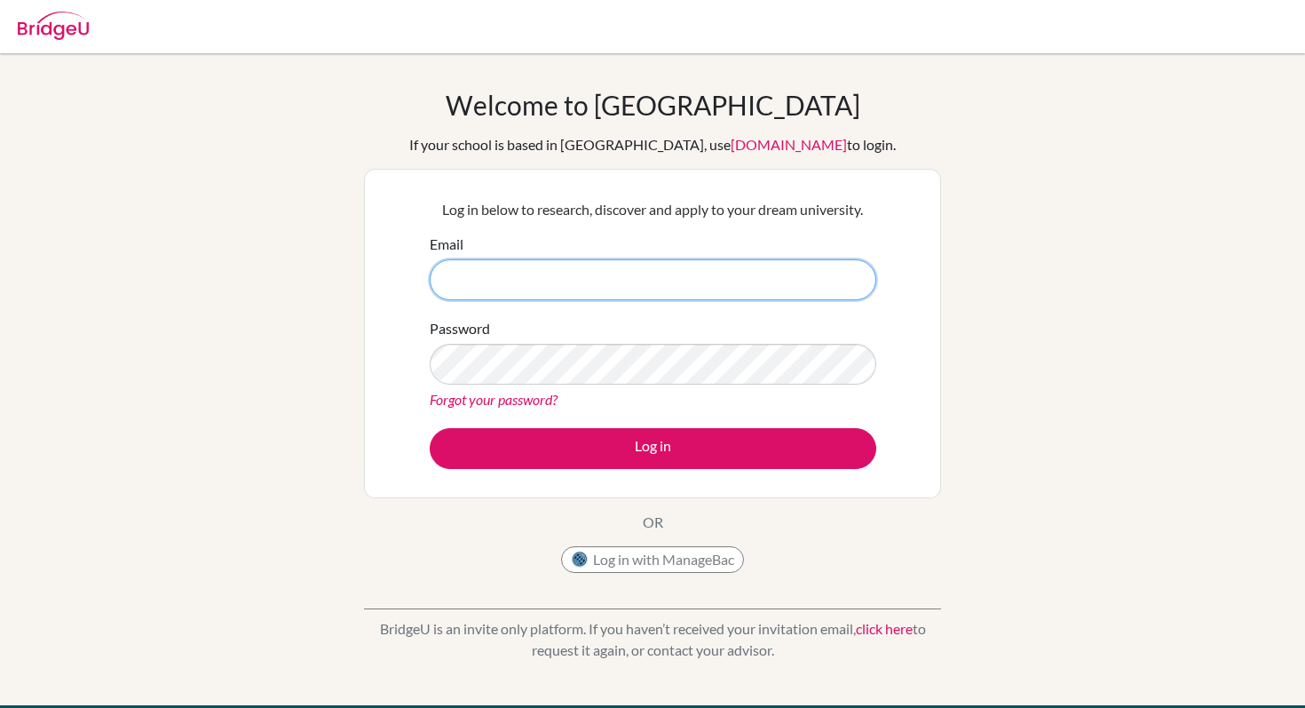
type input "[EMAIL_ADDRESS][DOMAIN_NAME]"
click at [637, 284] on input "[EMAIL_ADDRESS][DOMAIN_NAME]" at bounding box center [653, 279] width 447 height 41
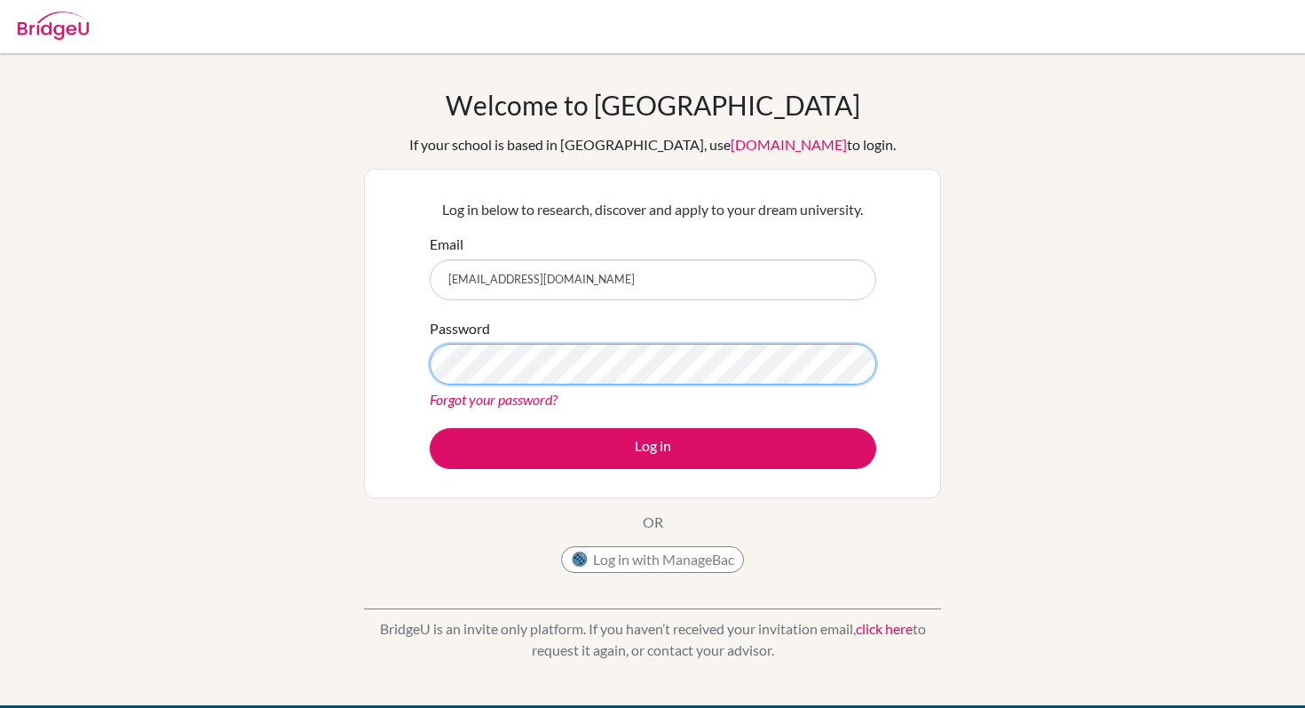
click at [430, 428] on button "Log in" at bounding box center [653, 448] width 447 height 41
click at [583, 293] on input "ravikarndechkerd@gmail.com" at bounding box center [653, 279] width 447 height 41
click at [617, 274] on input "ravikarndechkerd@gmail.com" at bounding box center [653, 279] width 447 height 41
drag, startPoint x: 609, startPoint y: 274, endPoint x: 388, endPoint y: 274, distance: 221.1
click at [388, 274] on div "Log in below to research, discover and apply to your dream university. Email ra…" at bounding box center [652, 333] width 577 height 329
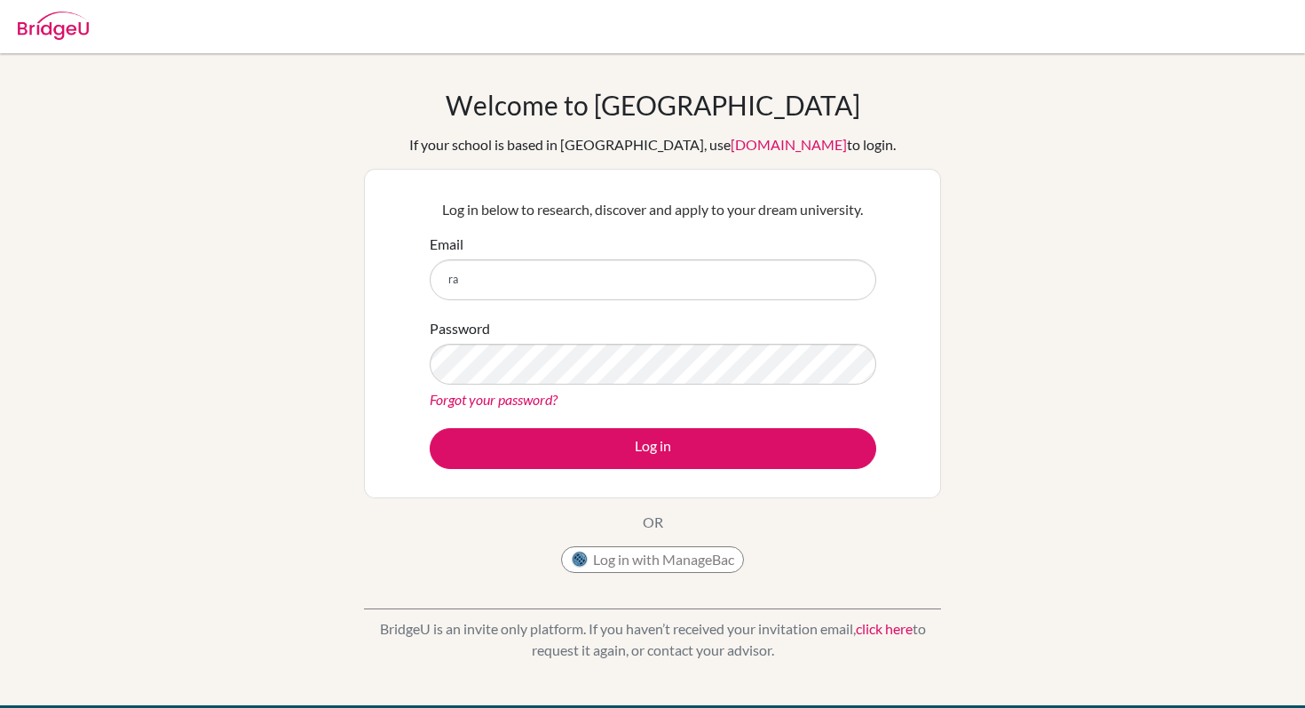
type input "r"
type input "ravikarn.d2026@asbsk.ac.th"
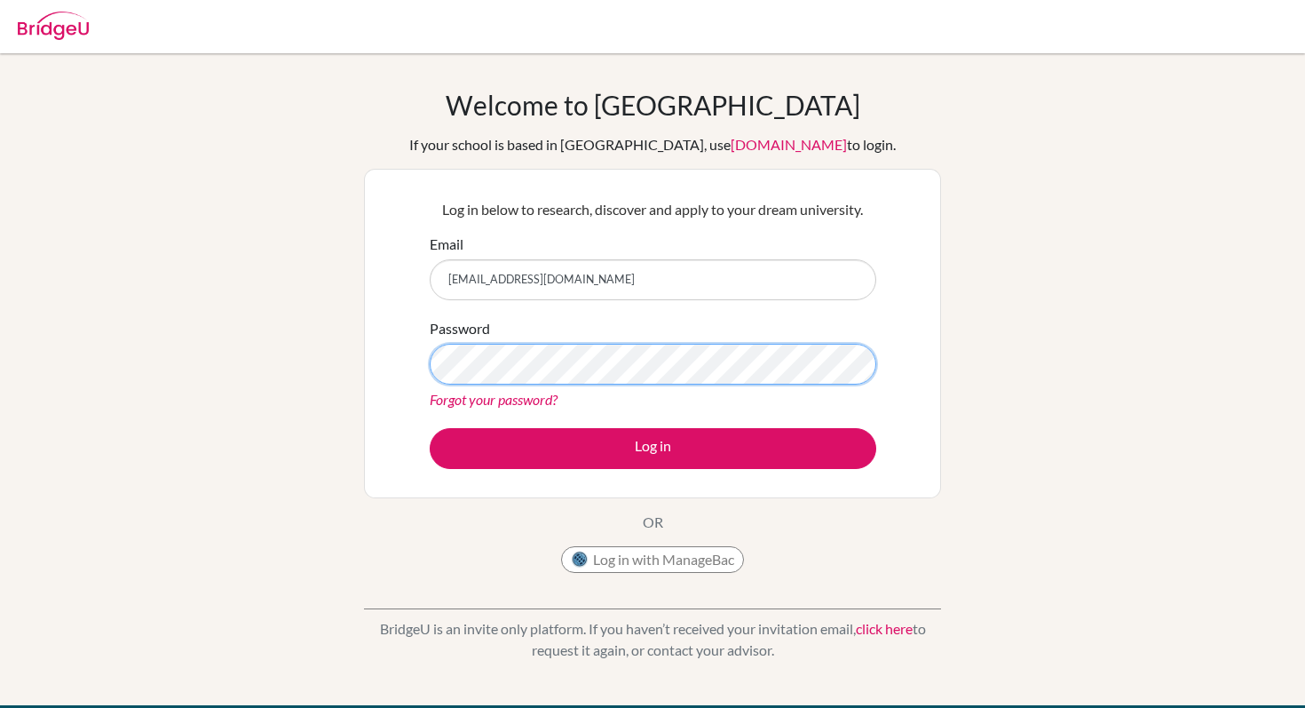
click at [343, 351] on div "Welcome to BridgeU If your school is based in China, use app.bridge-u.com.cn to…" at bounding box center [652, 379] width 1305 height 581
click at [430, 428] on button "Log in" at bounding box center [653, 448] width 447 height 41
